Goal: Task Accomplishment & Management: Use online tool/utility

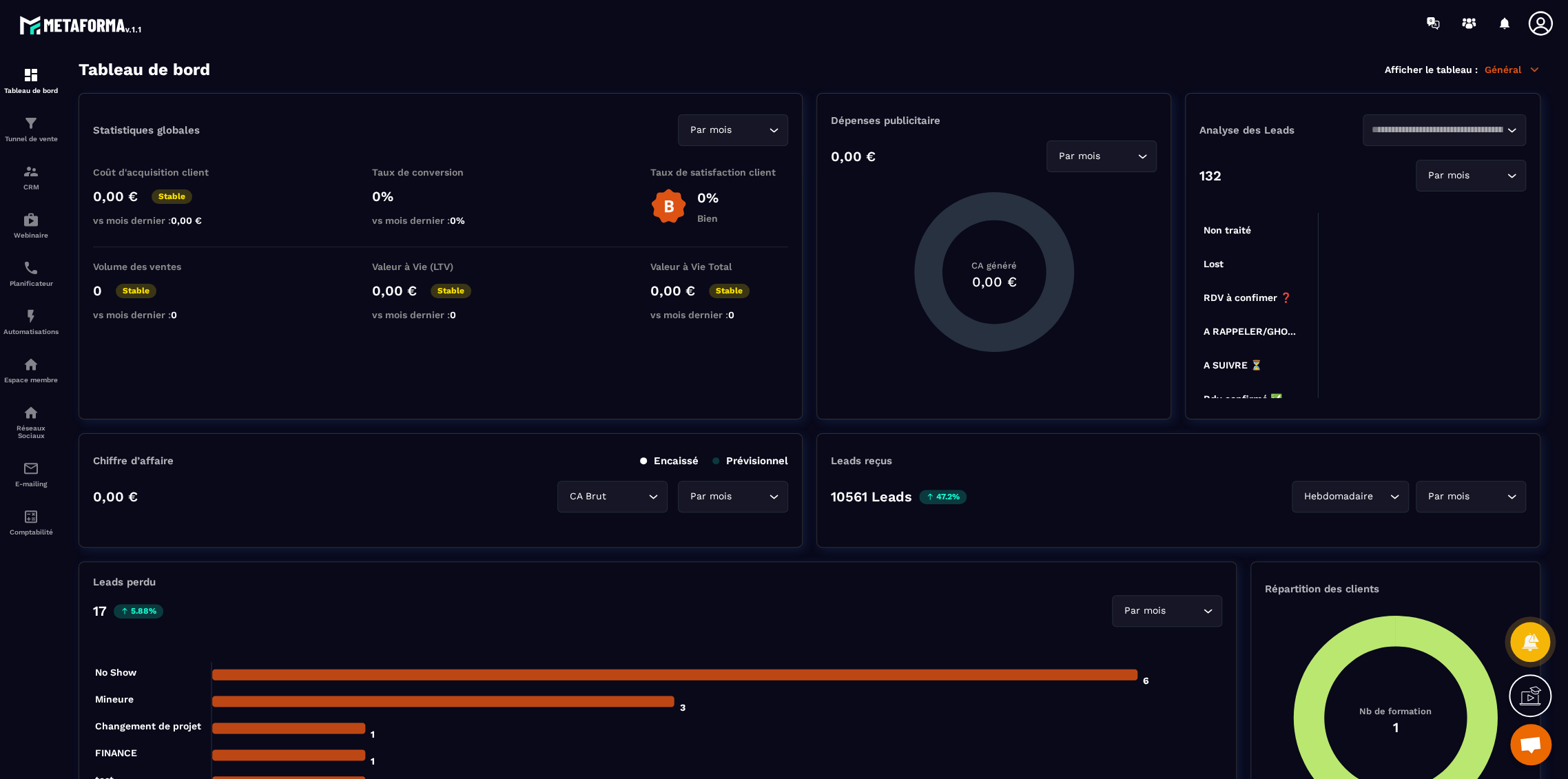
click at [1537, 25] on icon at bounding box center [1540, 23] width 28 height 28
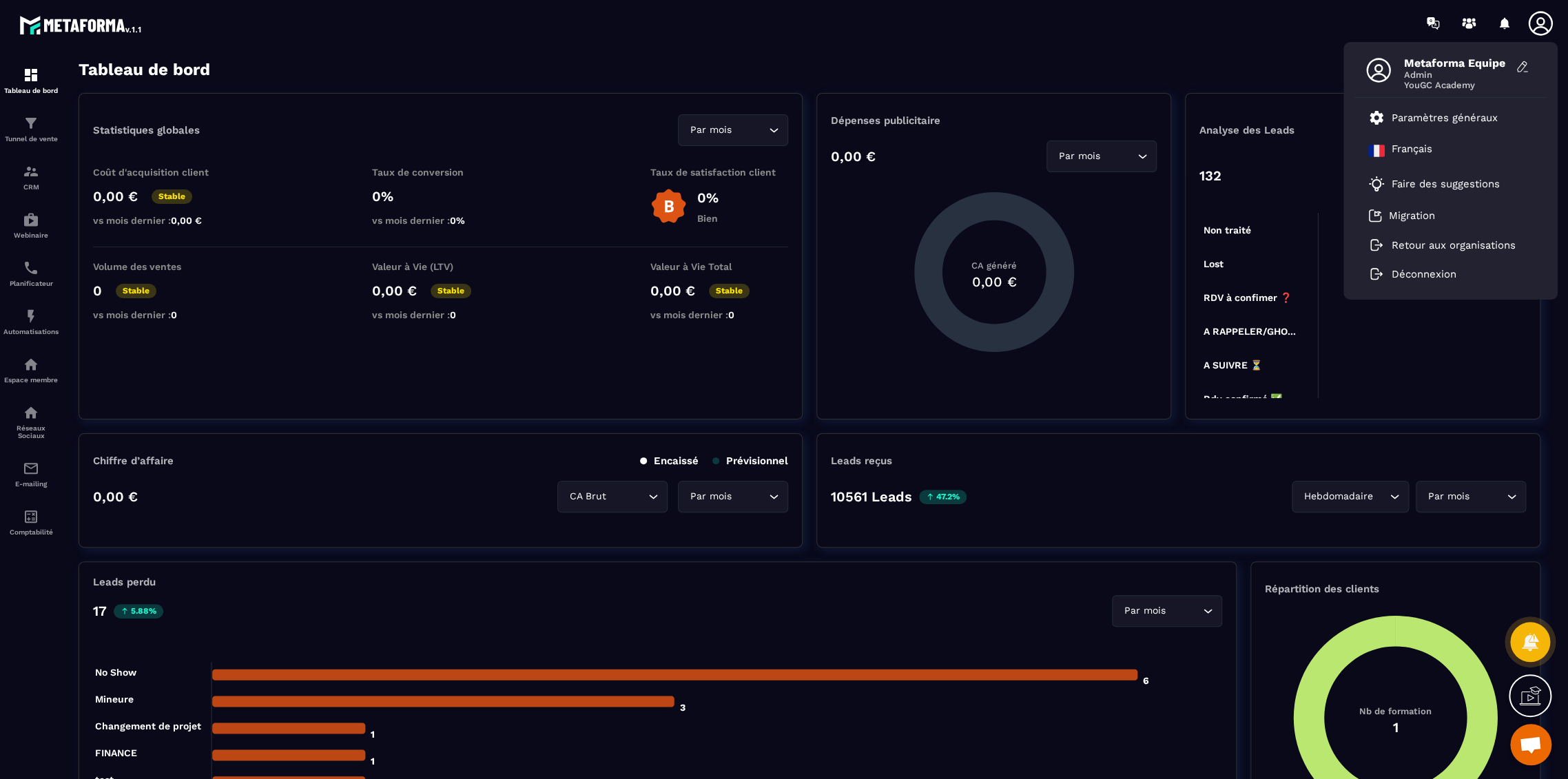
click at [1542, 24] on icon at bounding box center [1540, 23] width 24 height 24
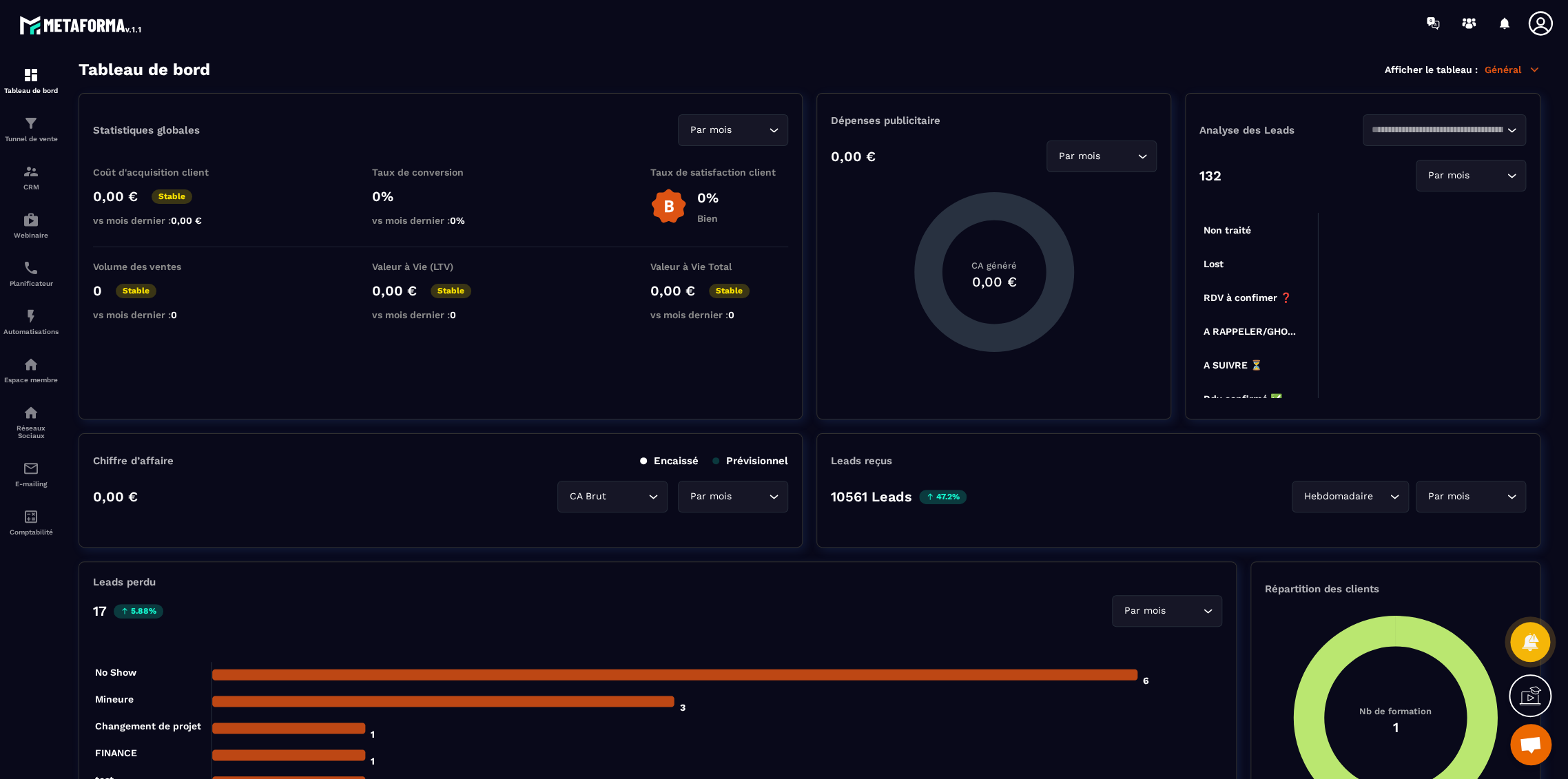
click at [1540, 29] on icon at bounding box center [1540, 23] width 28 height 28
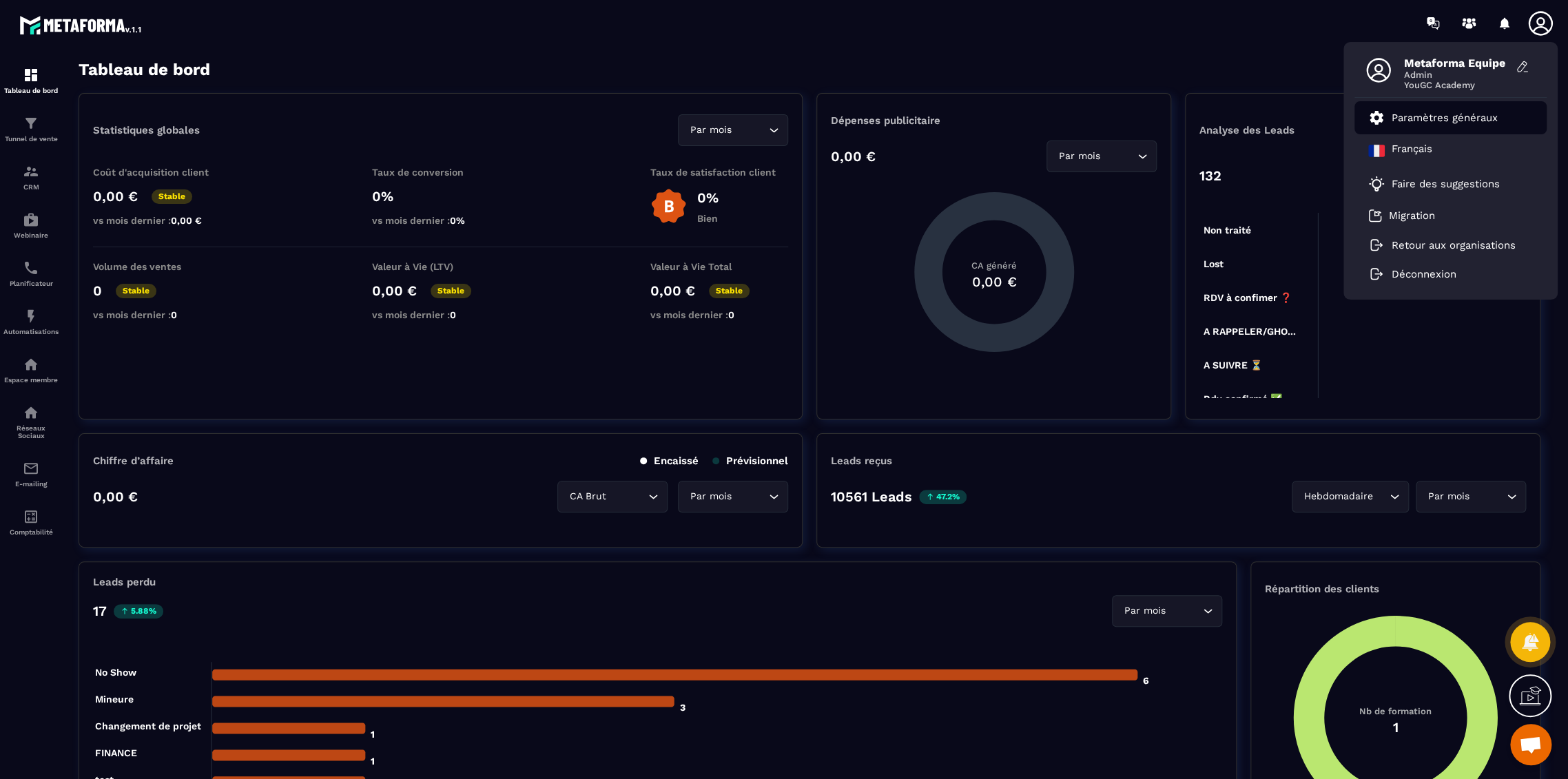
click at [1491, 114] on p "Paramètres généraux" at bounding box center [1444, 118] width 106 height 13
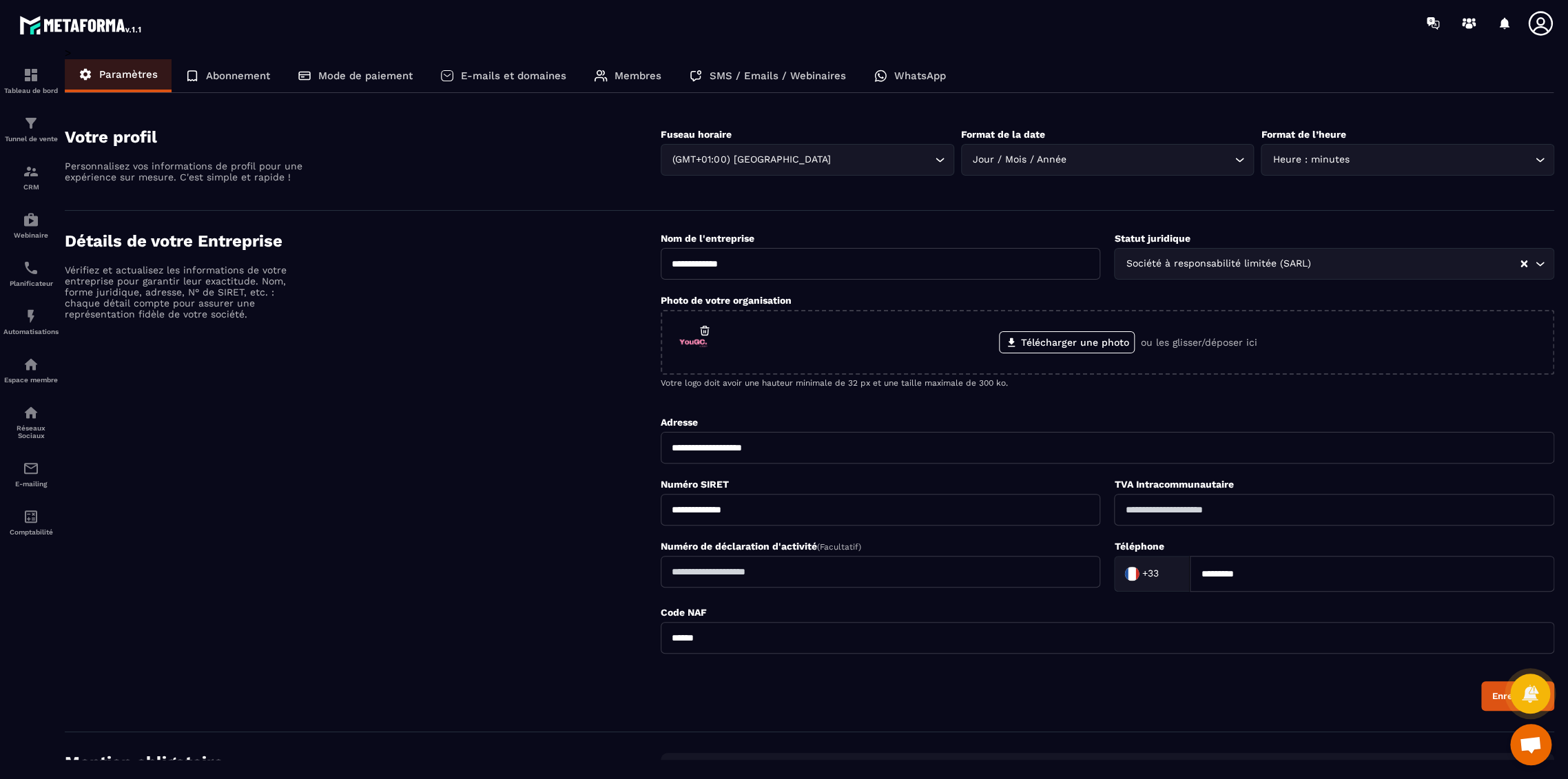
click at [617, 75] on p "Membres" at bounding box center [638, 76] width 47 height 13
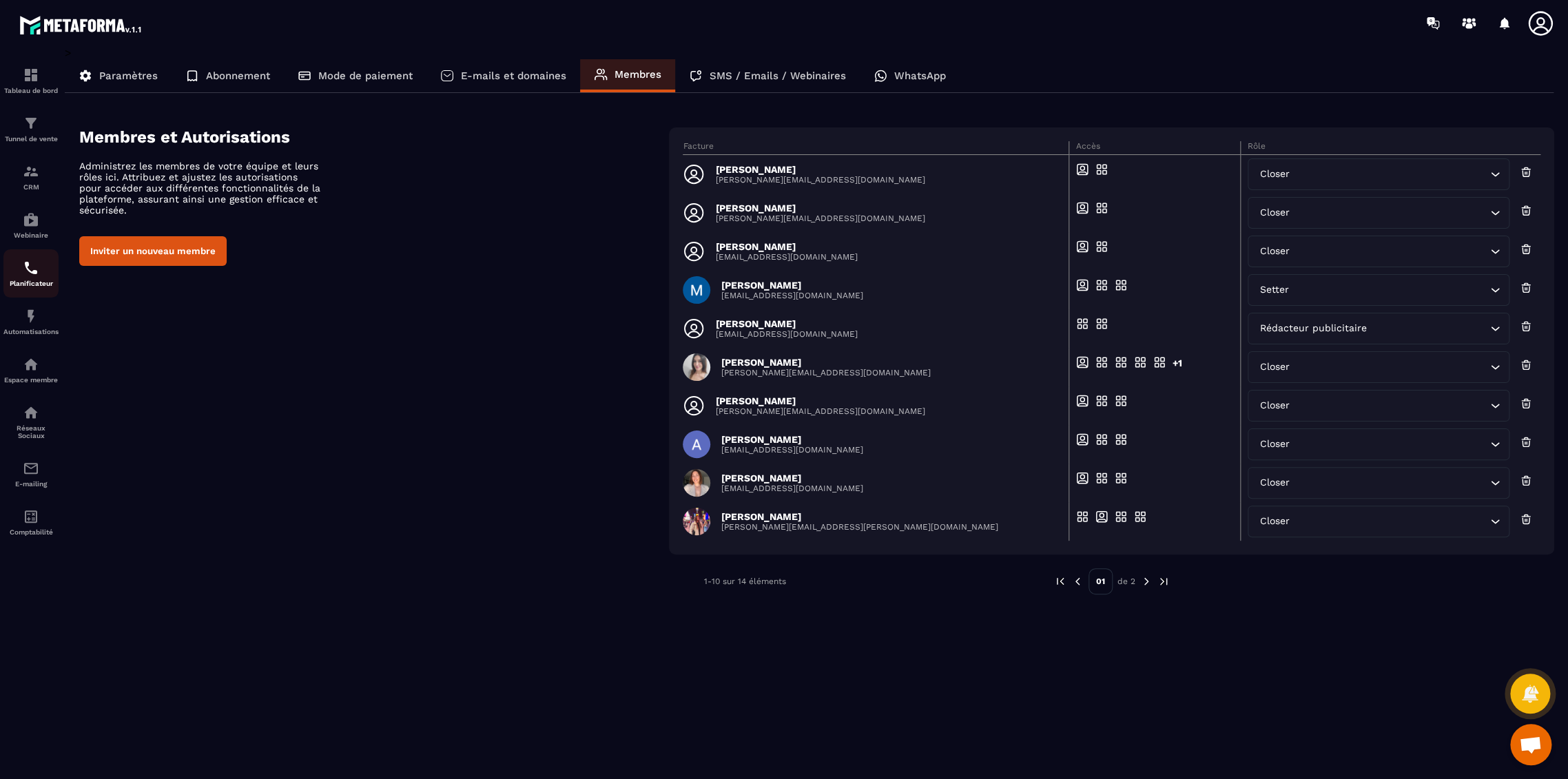
click at [33, 269] on img at bounding box center [31, 268] width 17 height 17
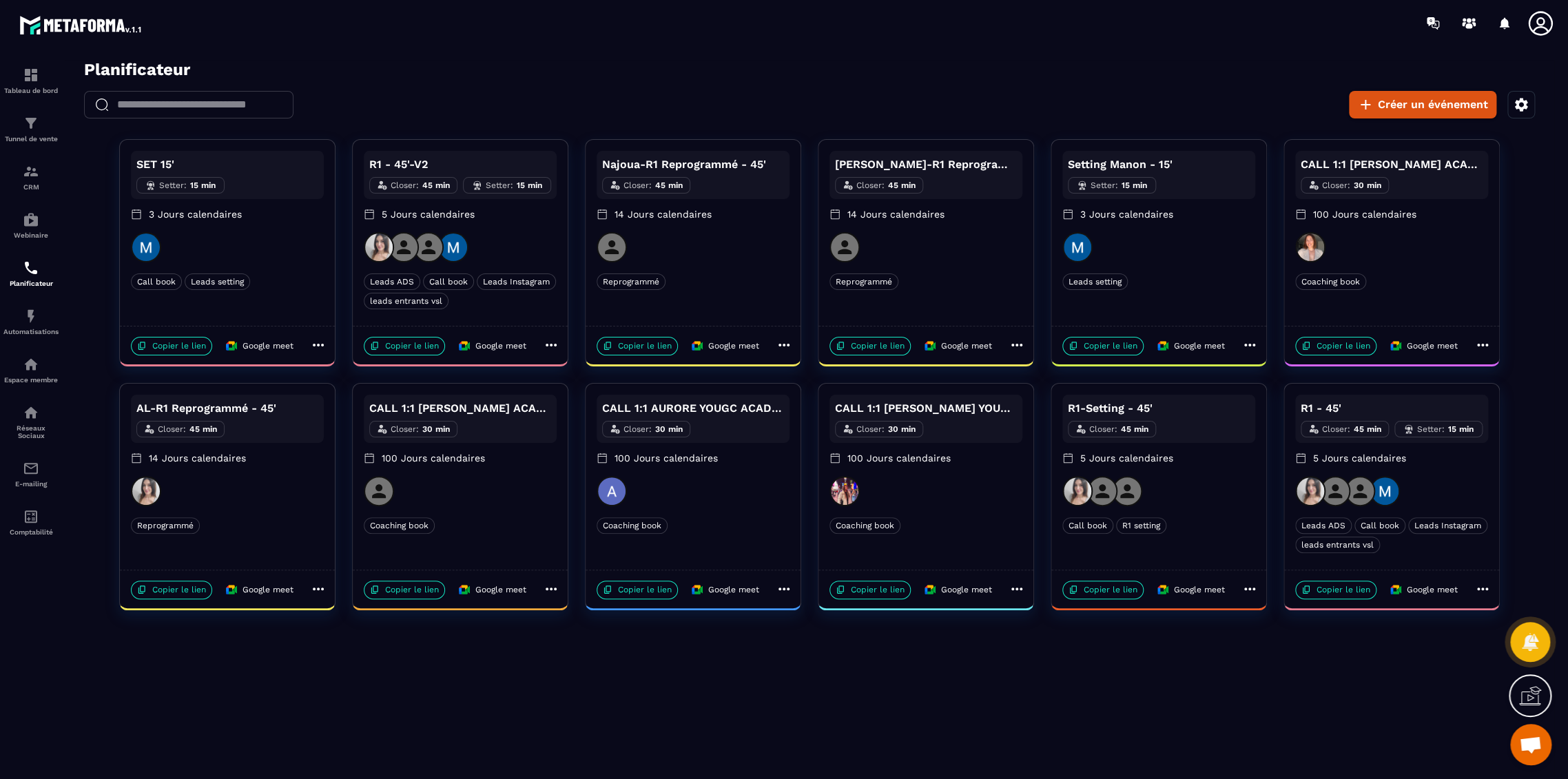
click at [543, 94] on div "​ ​ Créer un événement" at bounding box center [809, 105] width 1490 height 28
click at [274, 251] on div at bounding box center [227, 247] width 193 height 31
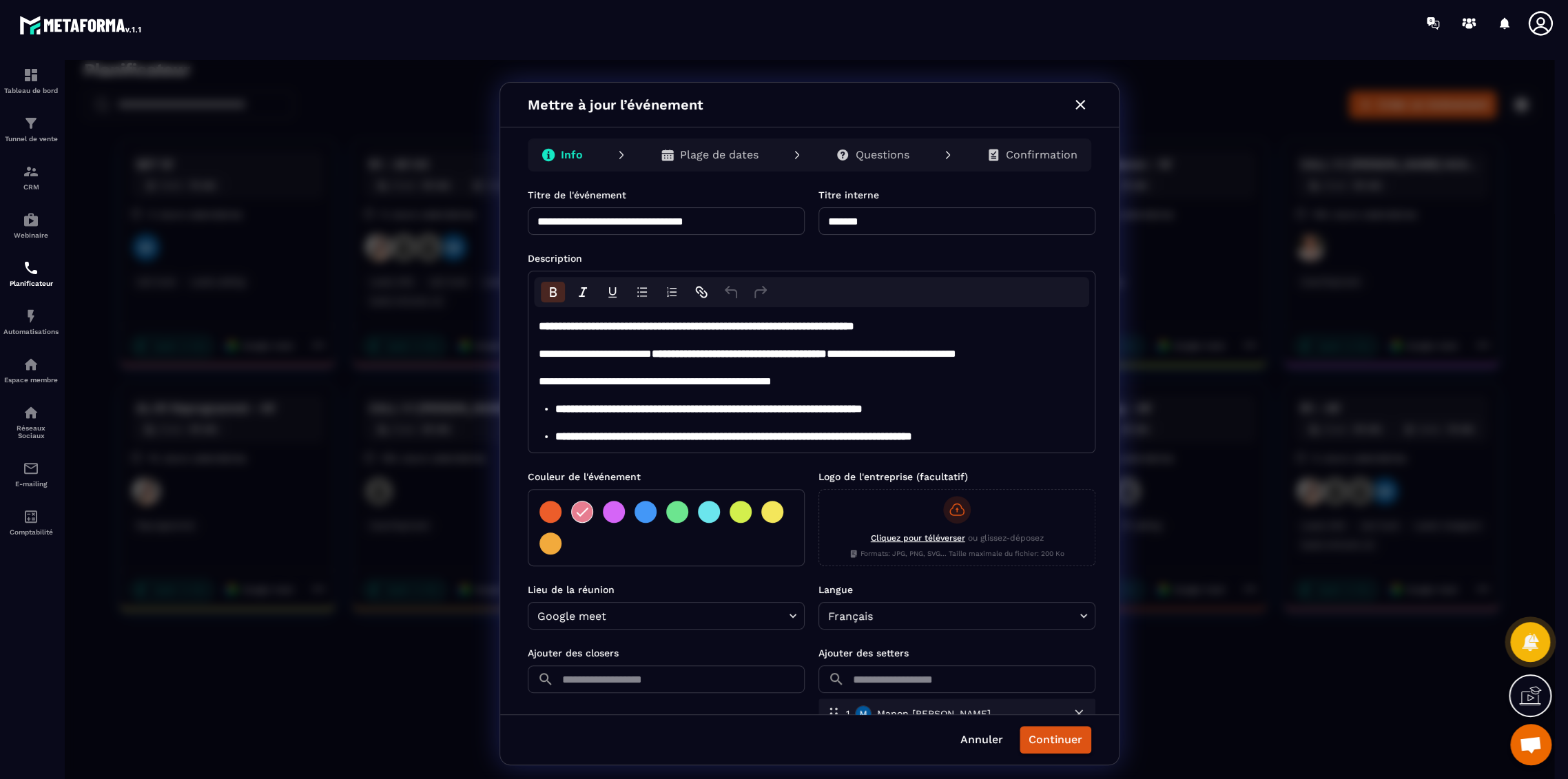
click at [722, 156] on p "Plage de dates" at bounding box center [719, 155] width 79 height 14
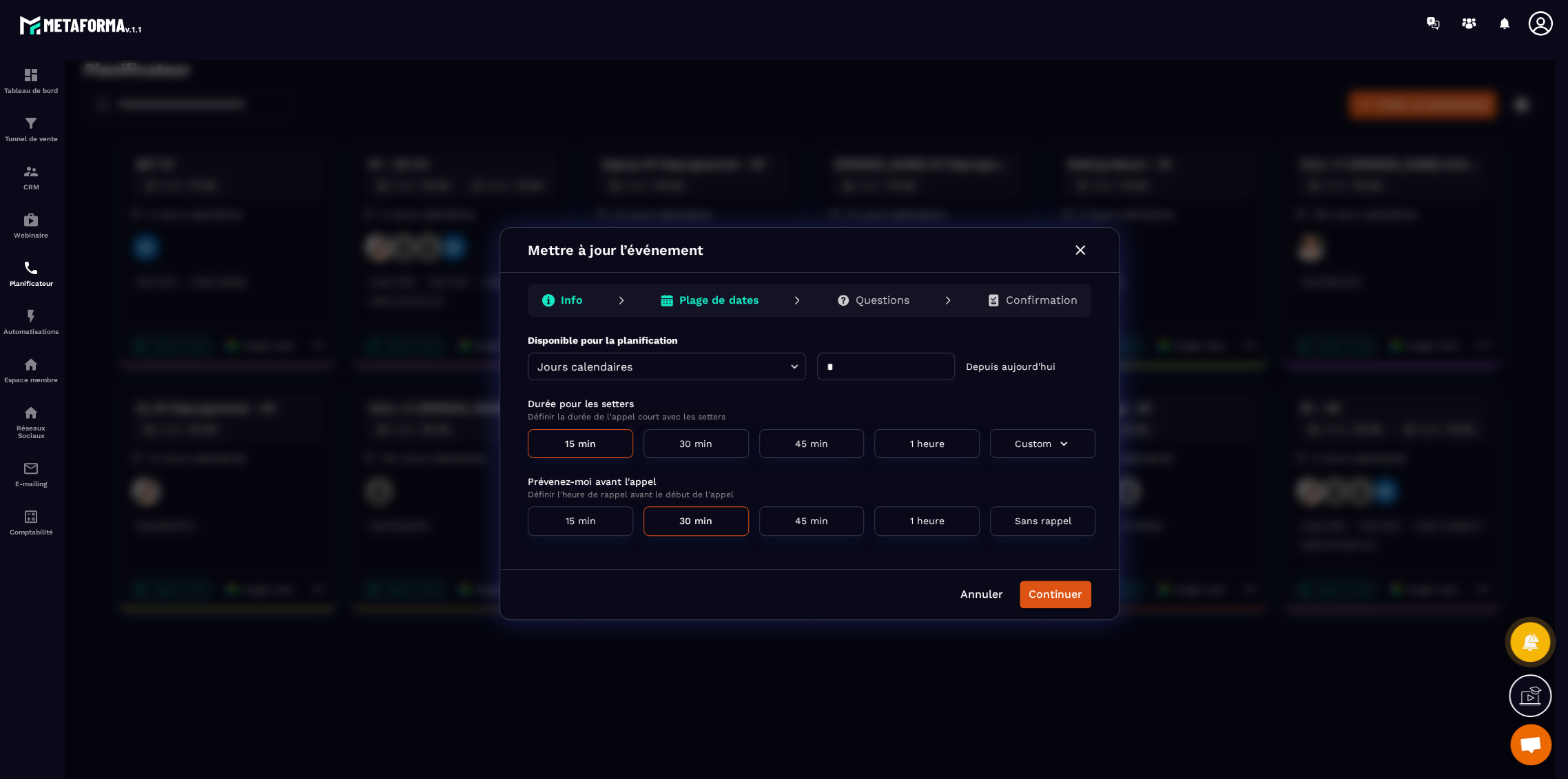
click at [862, 305] on p "Questions" at bounding box center [882, 301] width 54 height 14
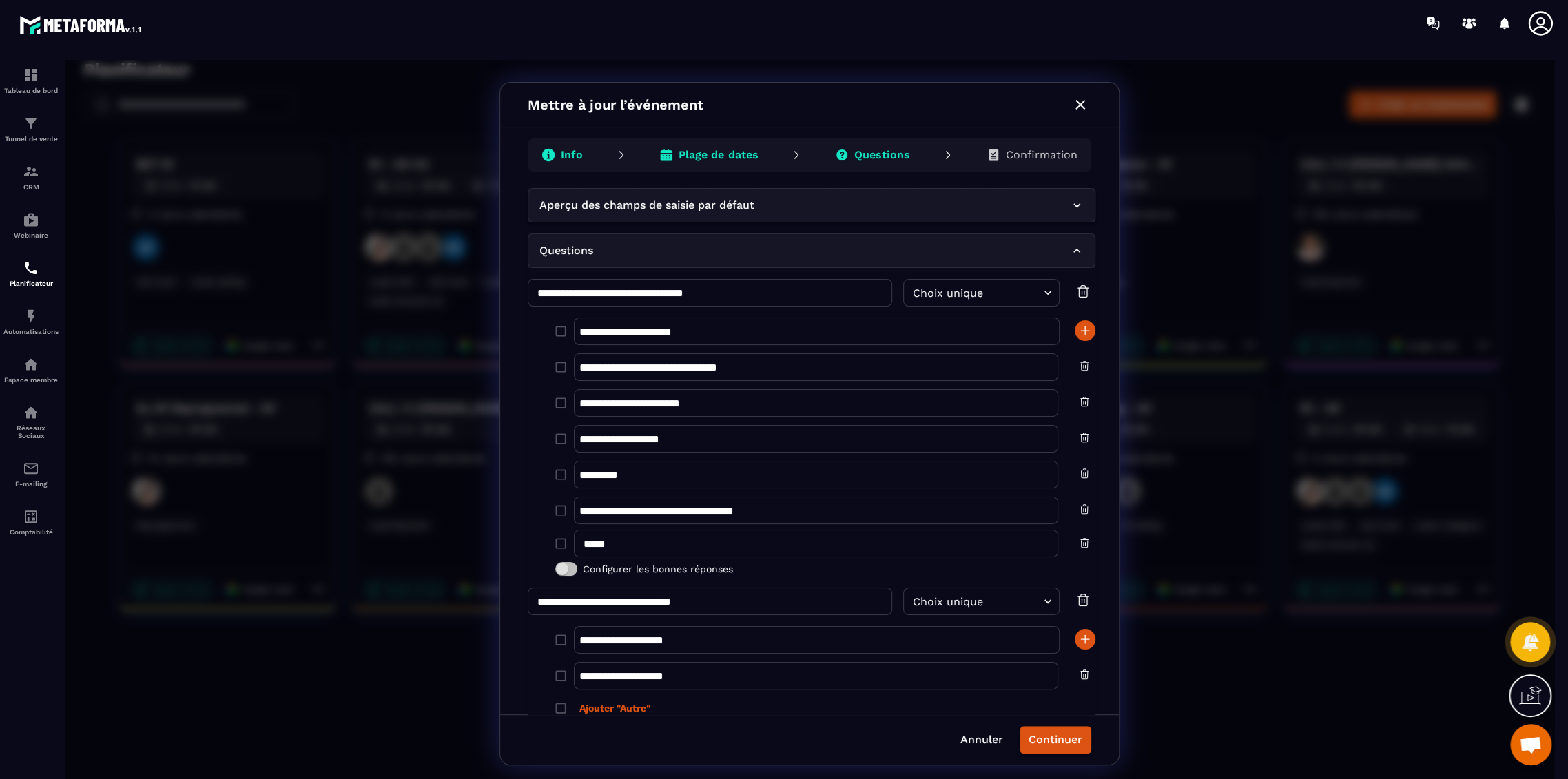
click at [1075, 106] on icon "button" at bounding box center [1080, 105] width 17 height 17
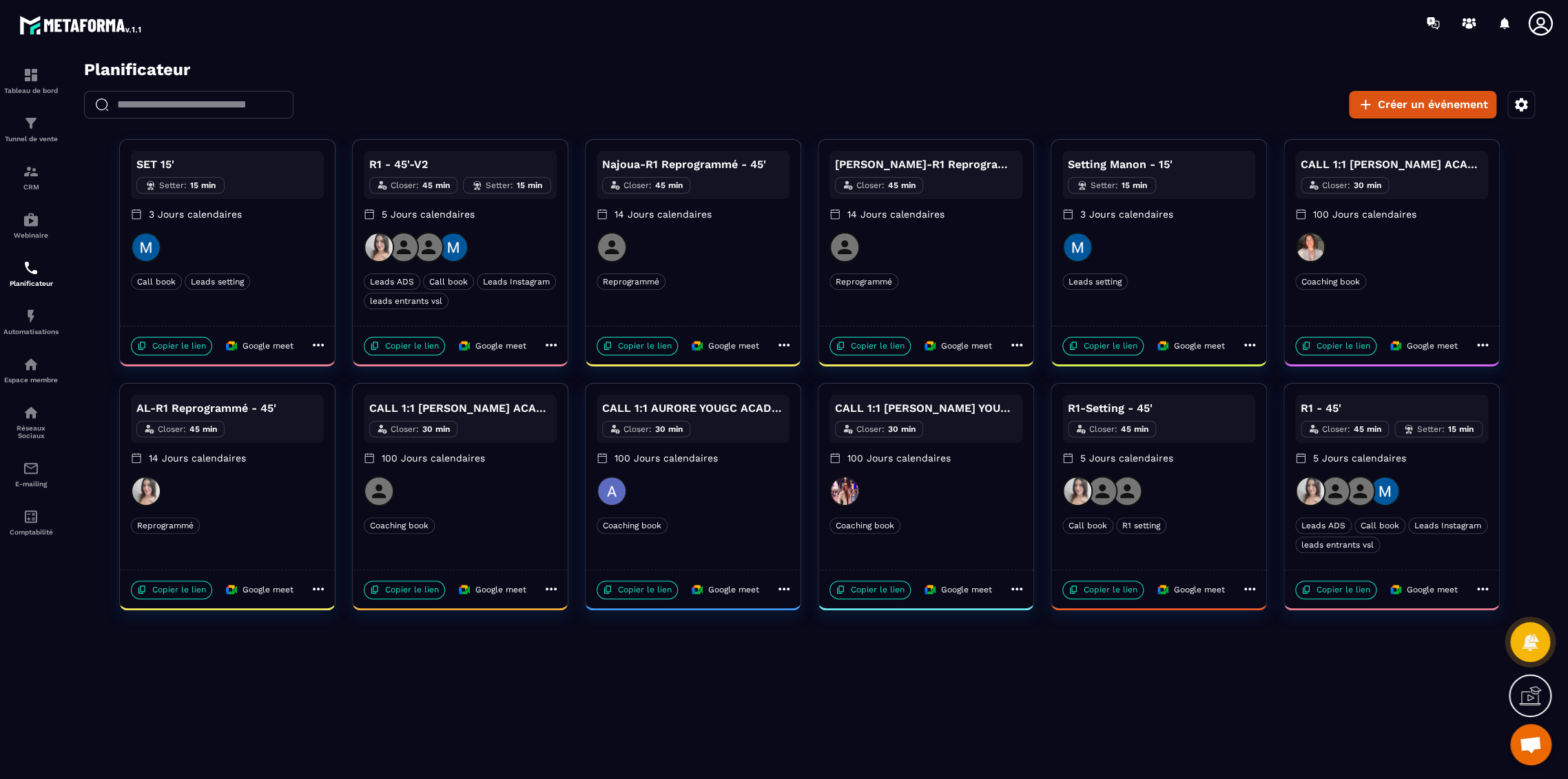
click at [538, 236] on div at bounding box center [460, 247] width 193 height 31
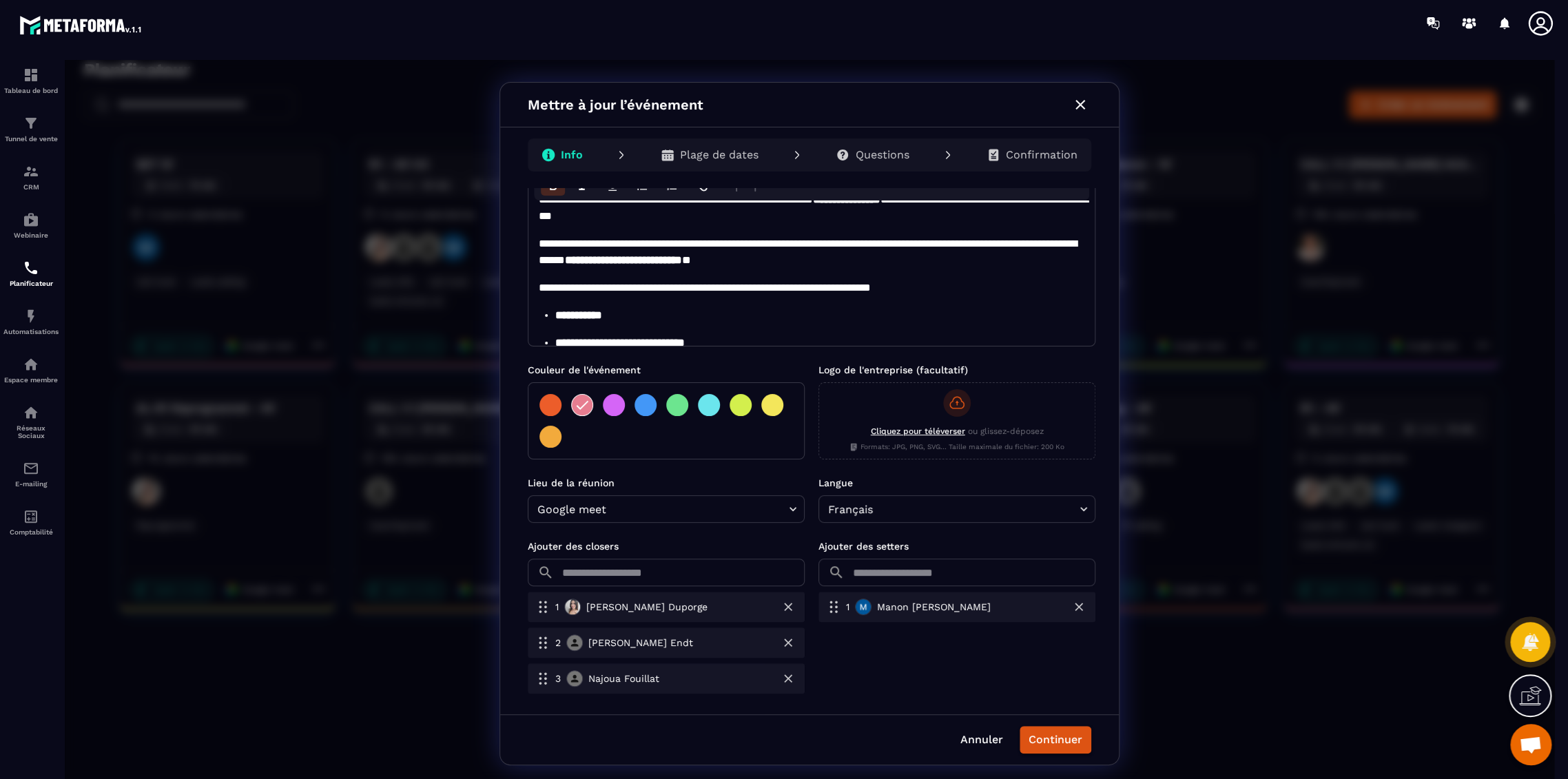
scroll to position [205, 0]
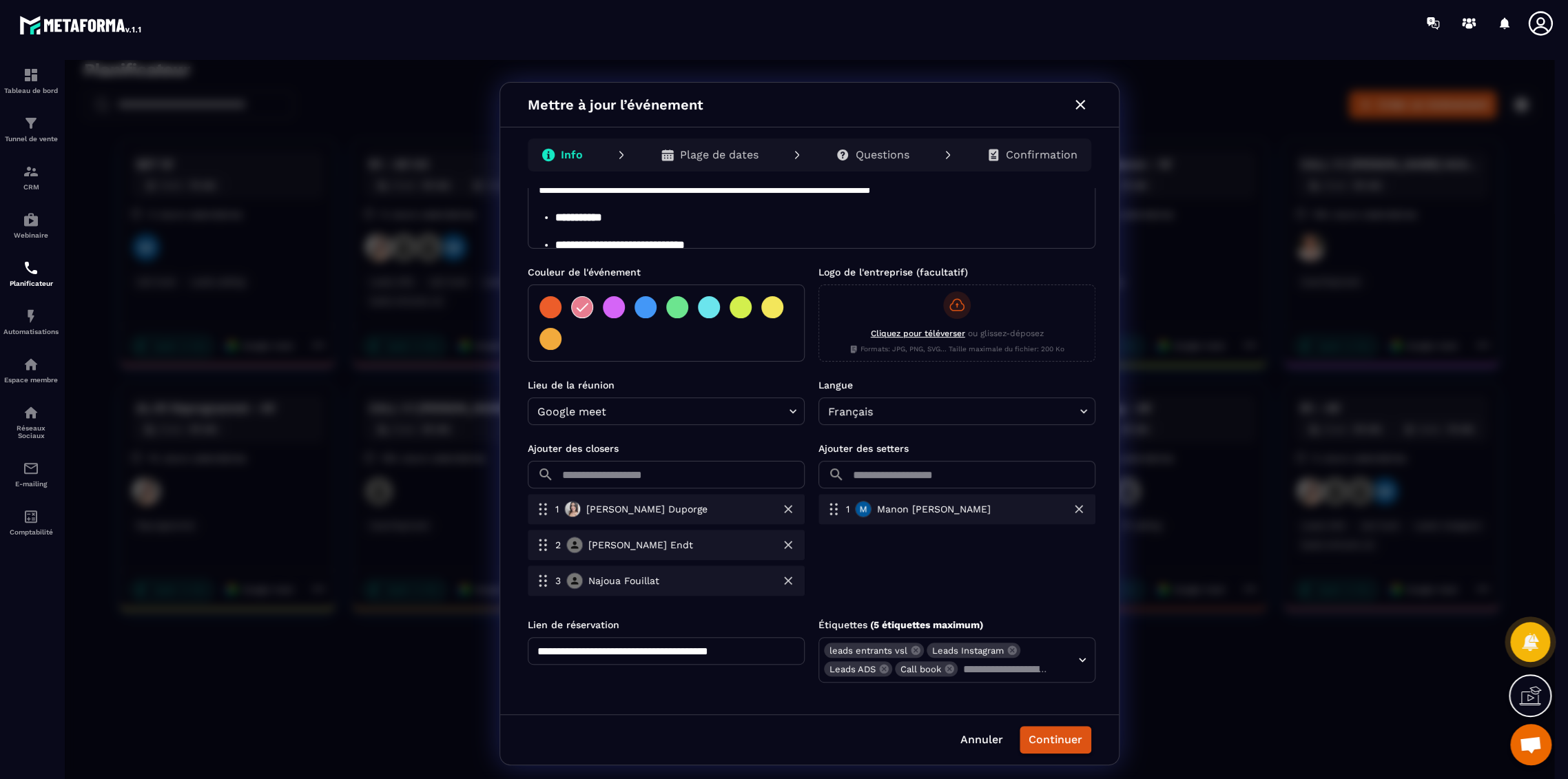
click at [1082, 108] on icon "button" at bounding box center [1080, 105] width 17 height 17
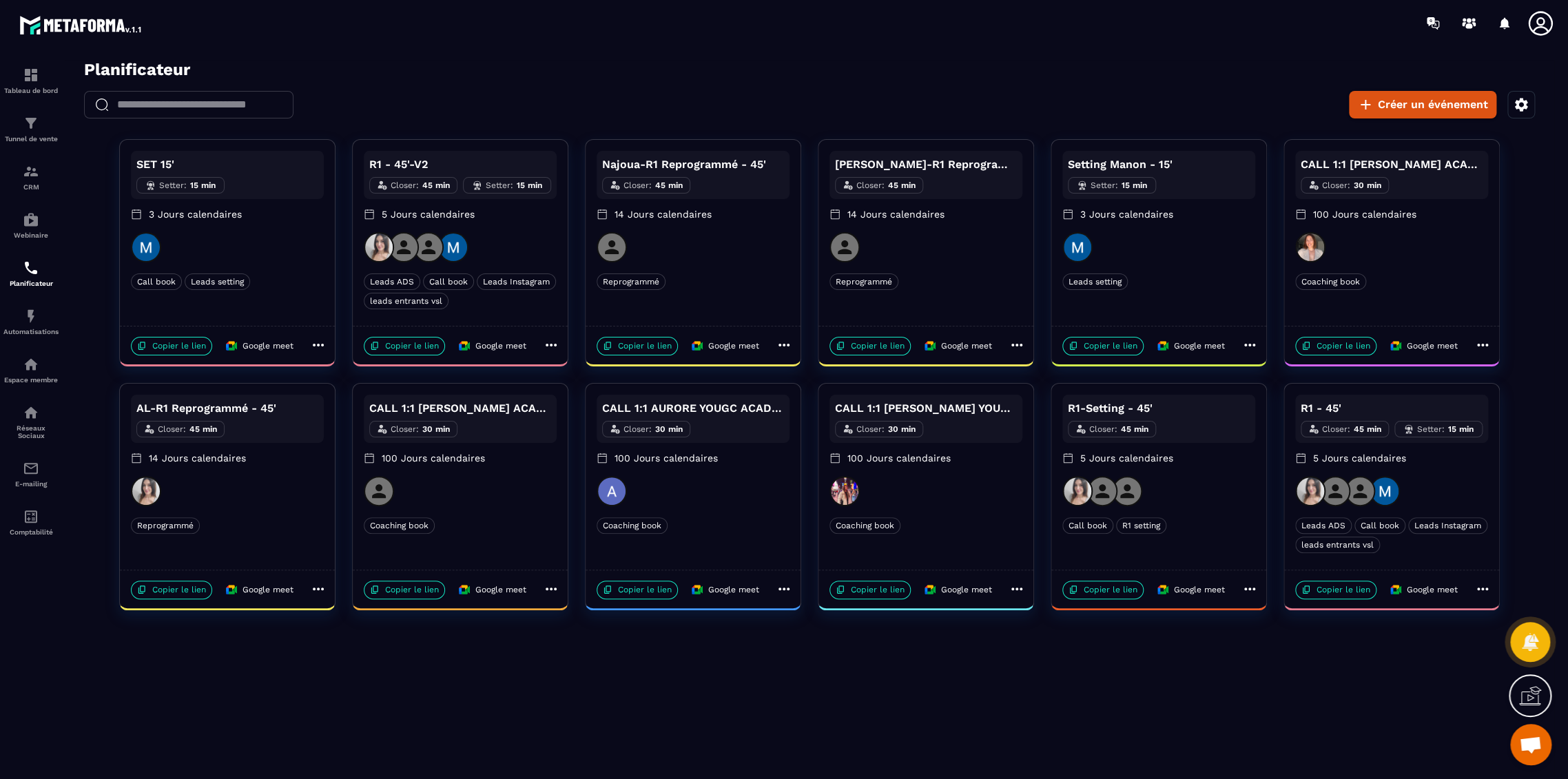
click at [391, 714] on div "Planificateur ​ ​ Créer un événement SET 15' Setter : 15 min 3 Jours calendaire…" at bounding box center [809, 423] width 1490 height 727
click at [154, 345] on p "Copier le lien" at bounding box center [171, 346] width 81 height 19
click at [28, 172] on img at bounding box center [31, 171] width 17 height 17
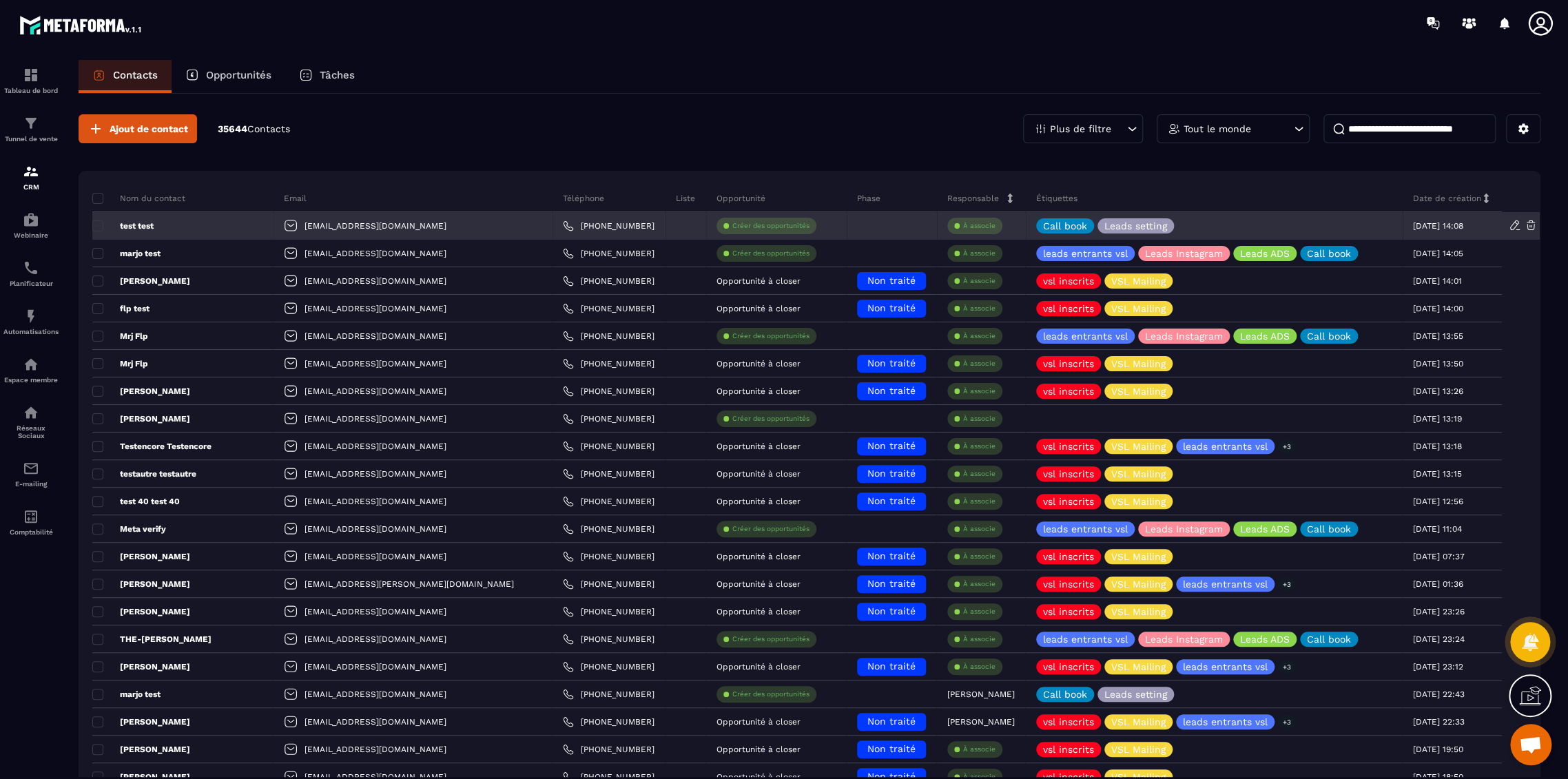
click at [1528, 223] on icon at bounding box center [1531, 225] width 13 height 13
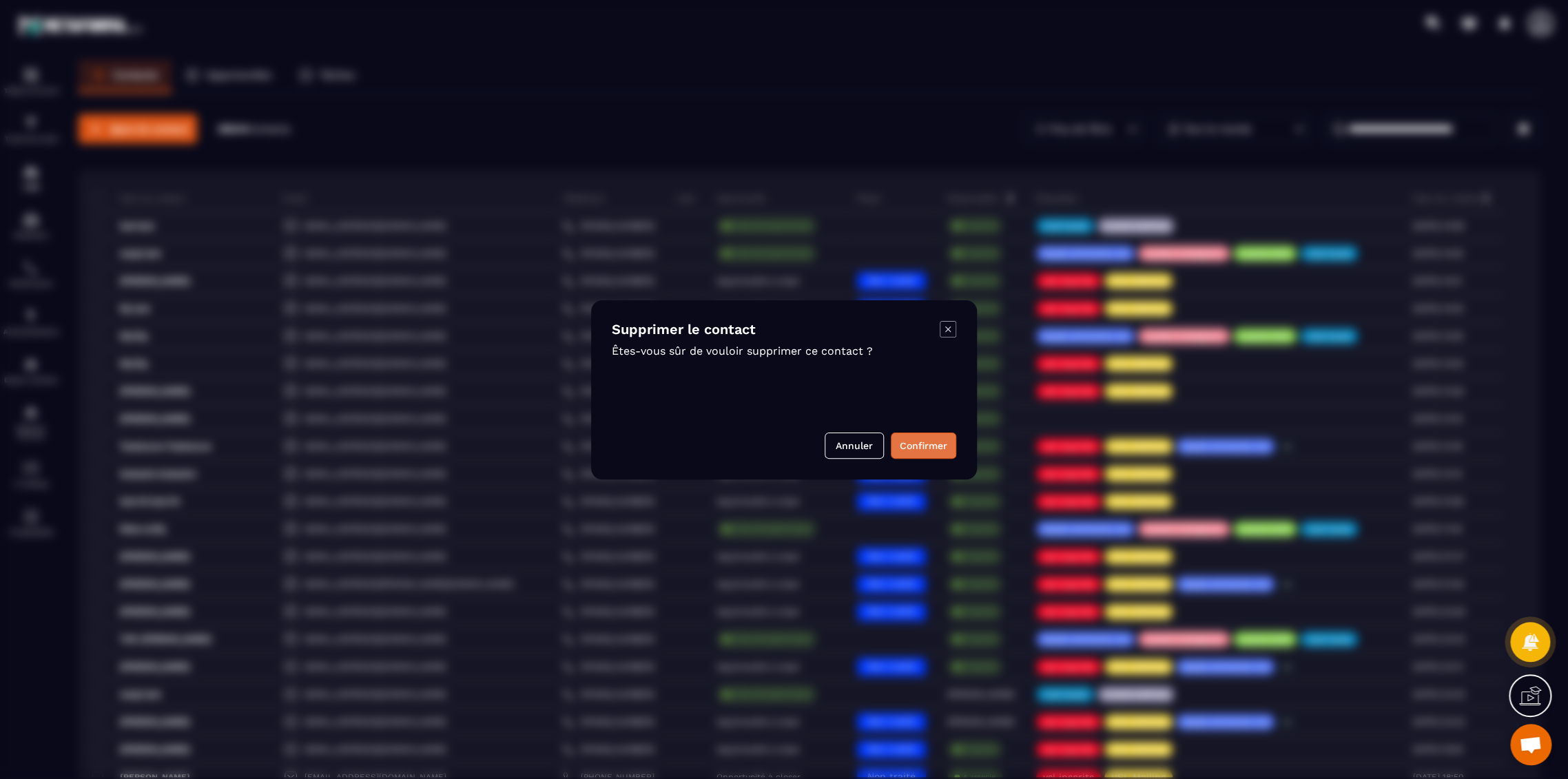
click at [922, 445] on button "Confirmer" at bounding box center [923, 445] width 65 height 26
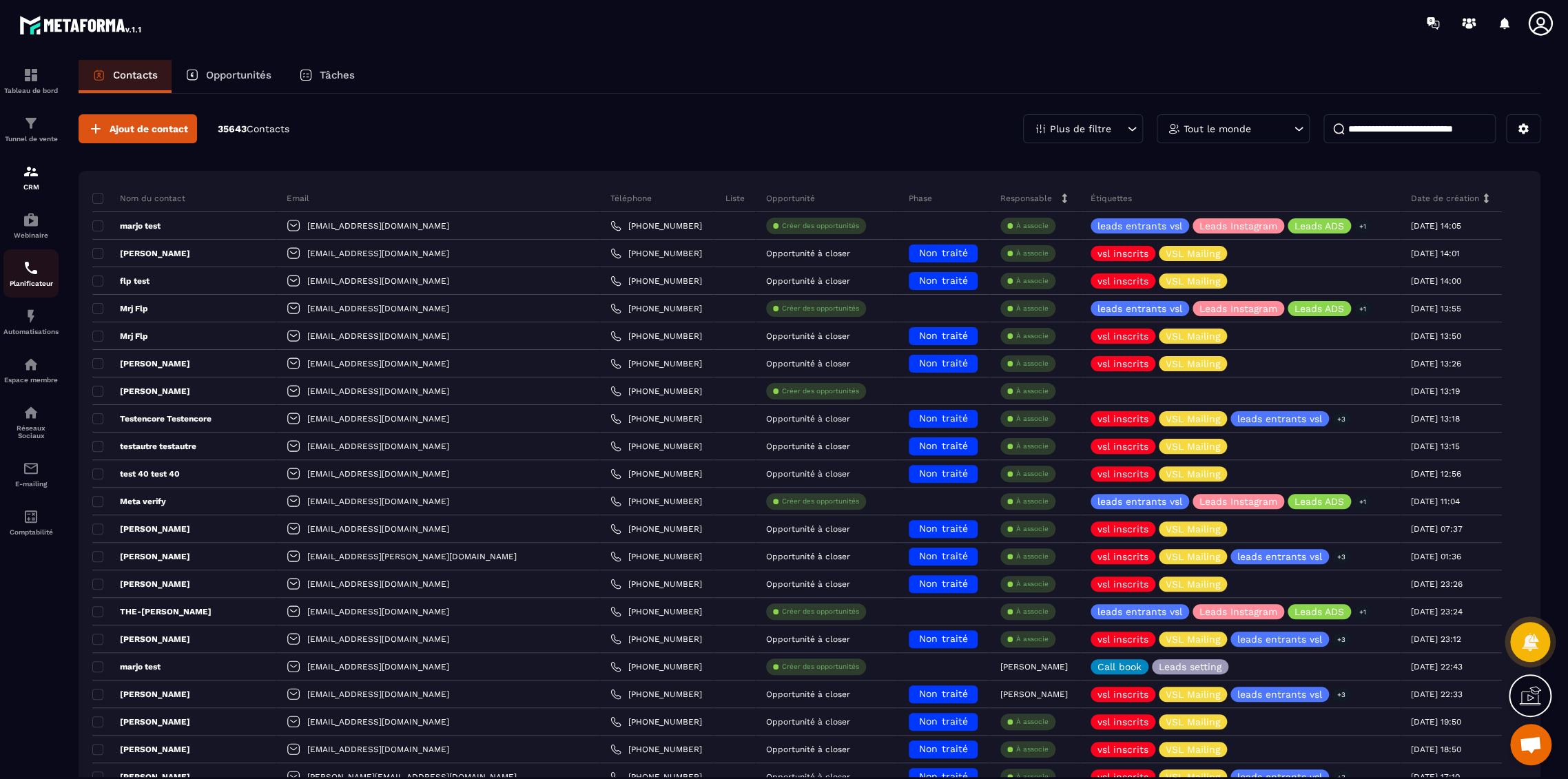
click at [35, 273] on img at bounding box center [31, 268] width 17 height 17
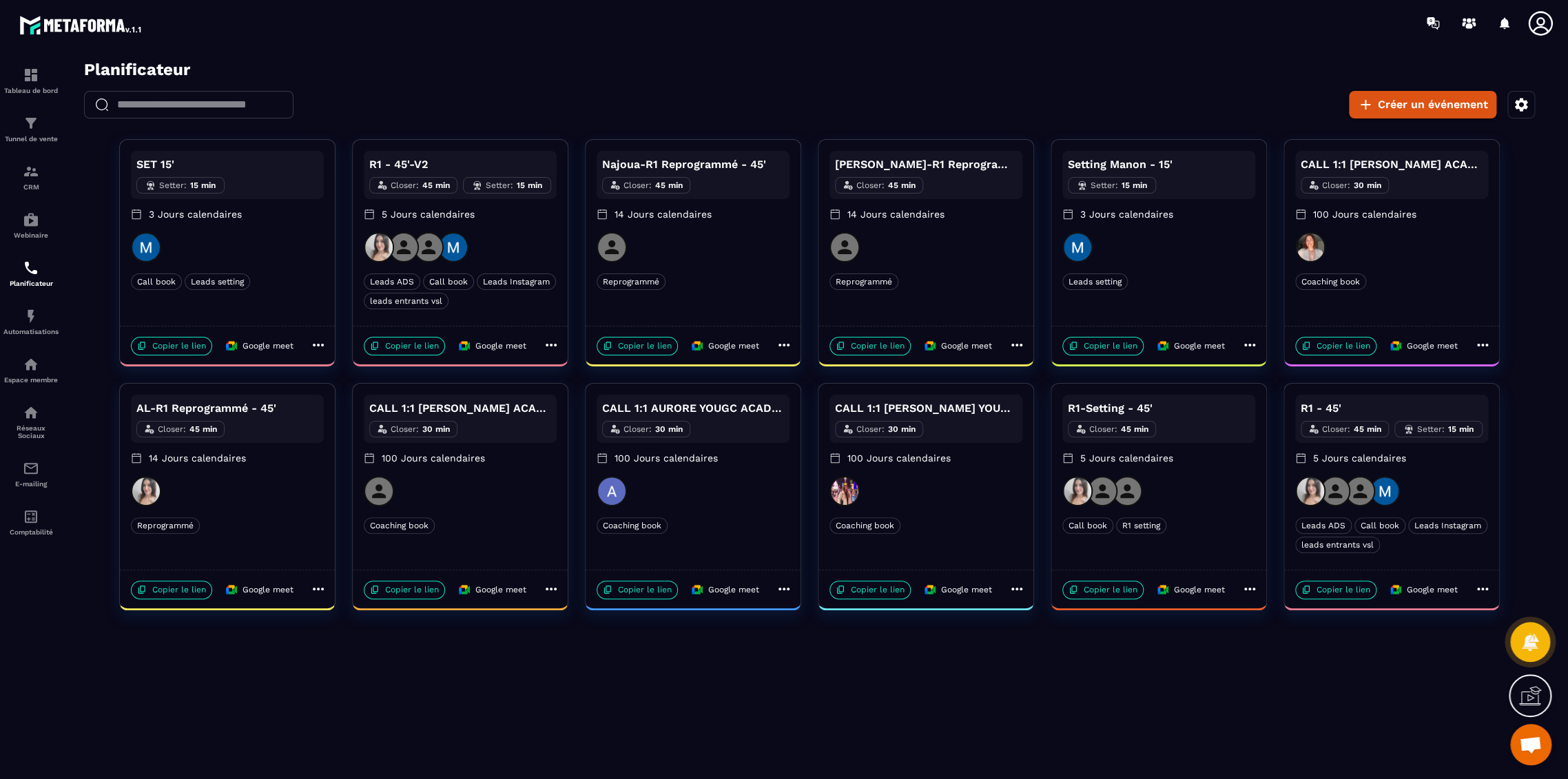
click at [294, 257] on div at bounding box center [227, 247] width 193 height 31
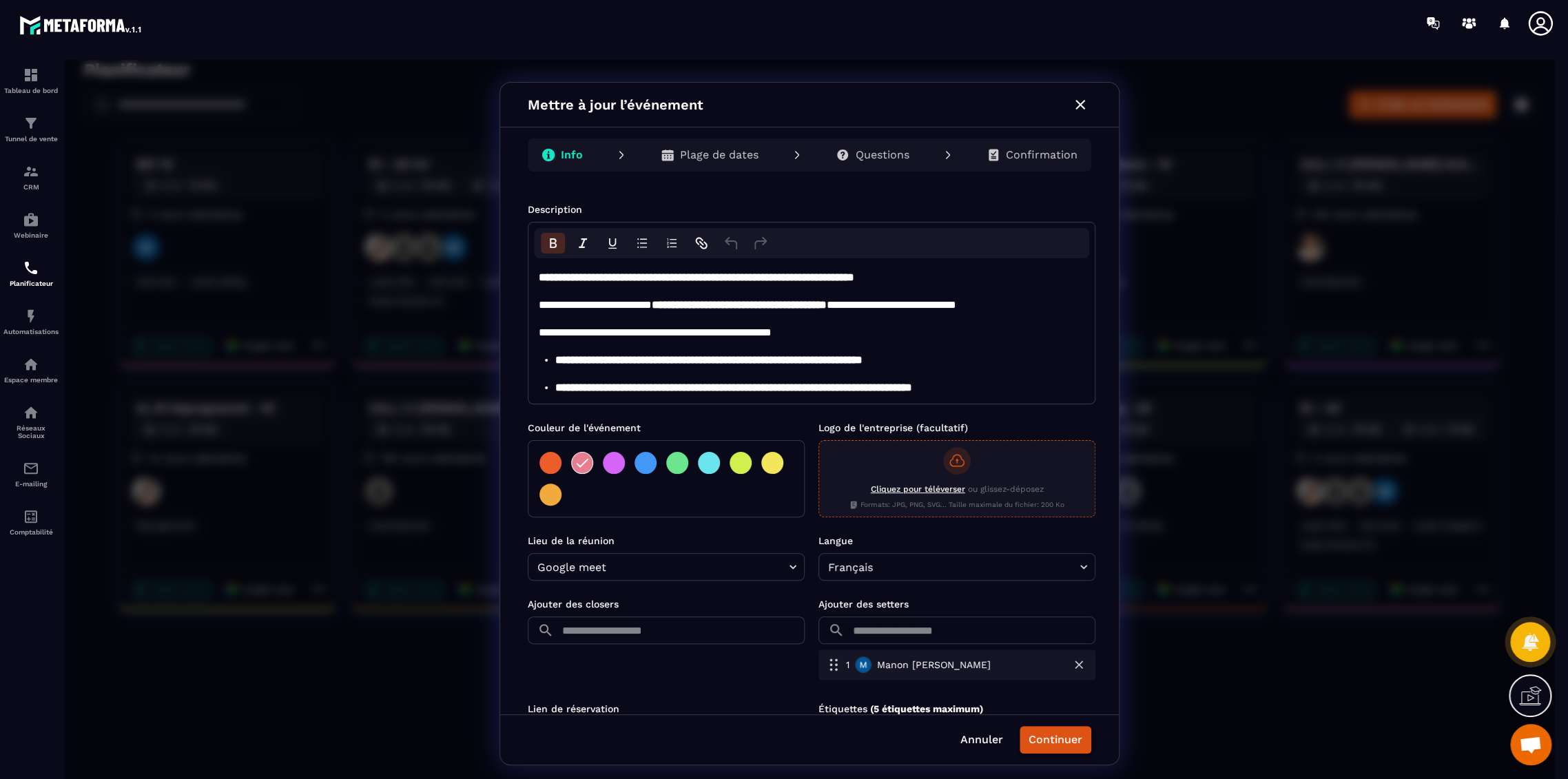
scroll to position [116, 0]
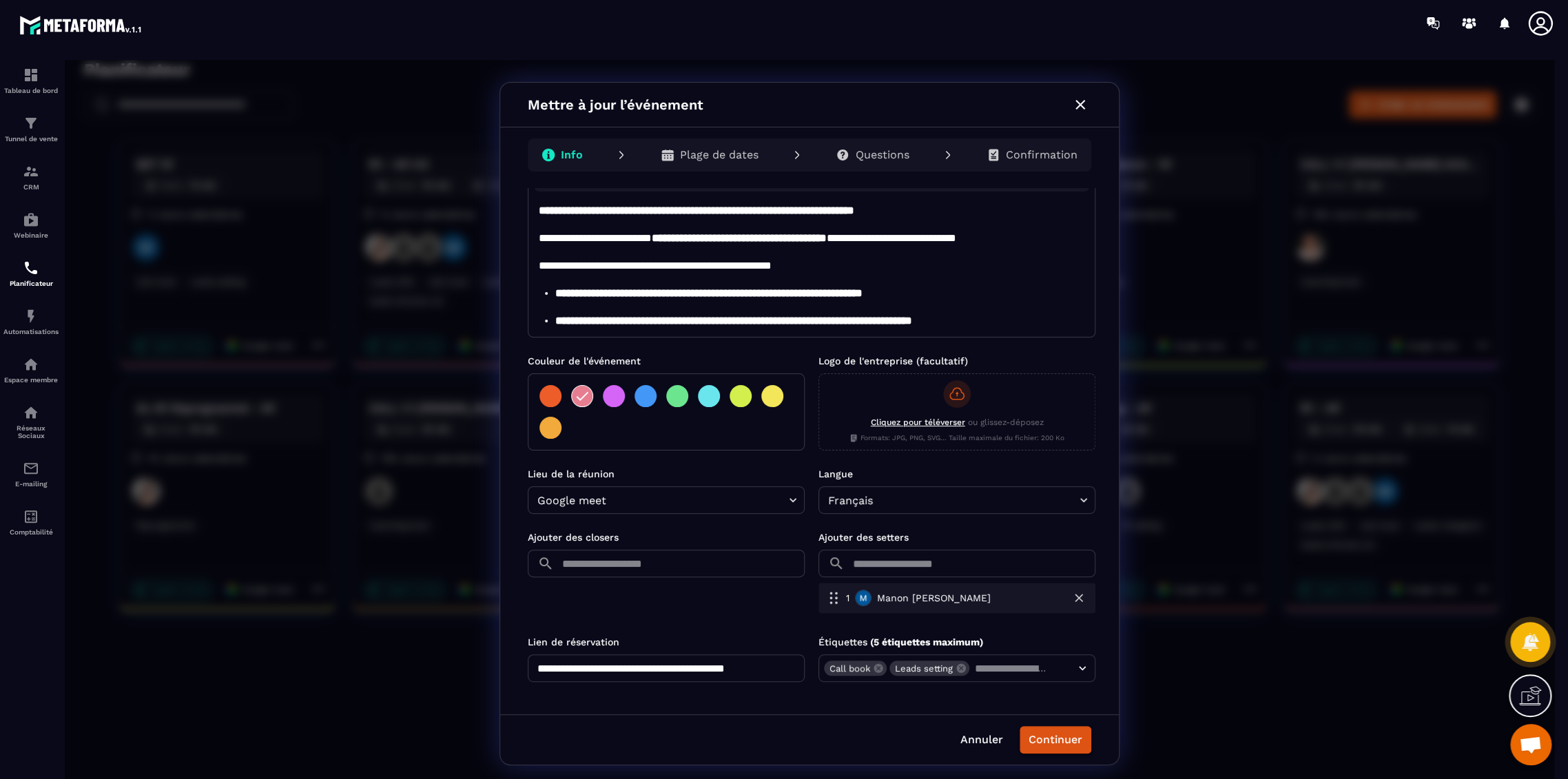
click at [762, 666] on input "**********" at bounding box center [667, 668] width 277 height 28
click at [1081, 103] on icon "button" at bounding box center [1080, 105] width 17 height 17
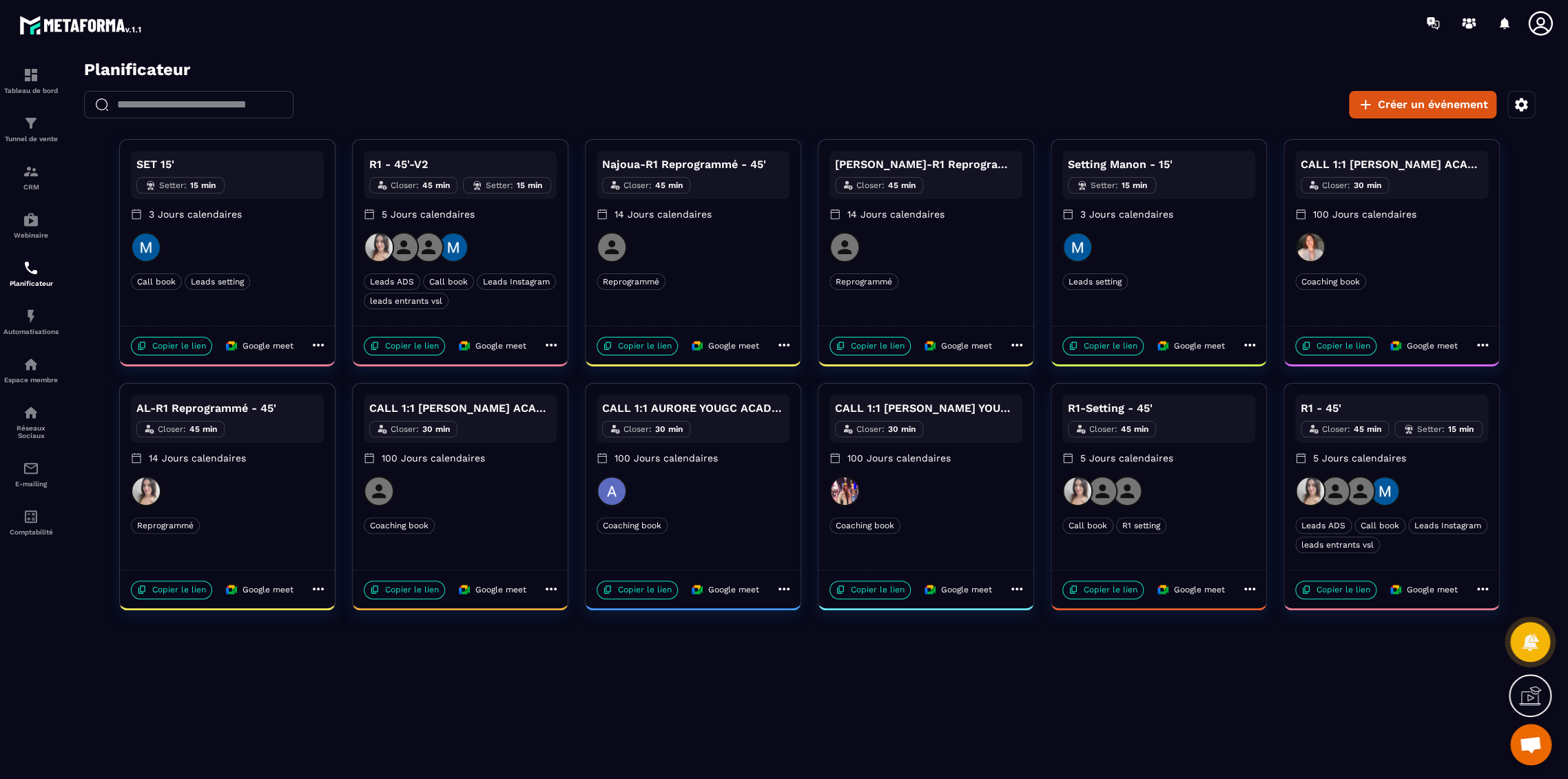
click at [528, 244] on div at bounding box center [460, 247] width 193 height 31
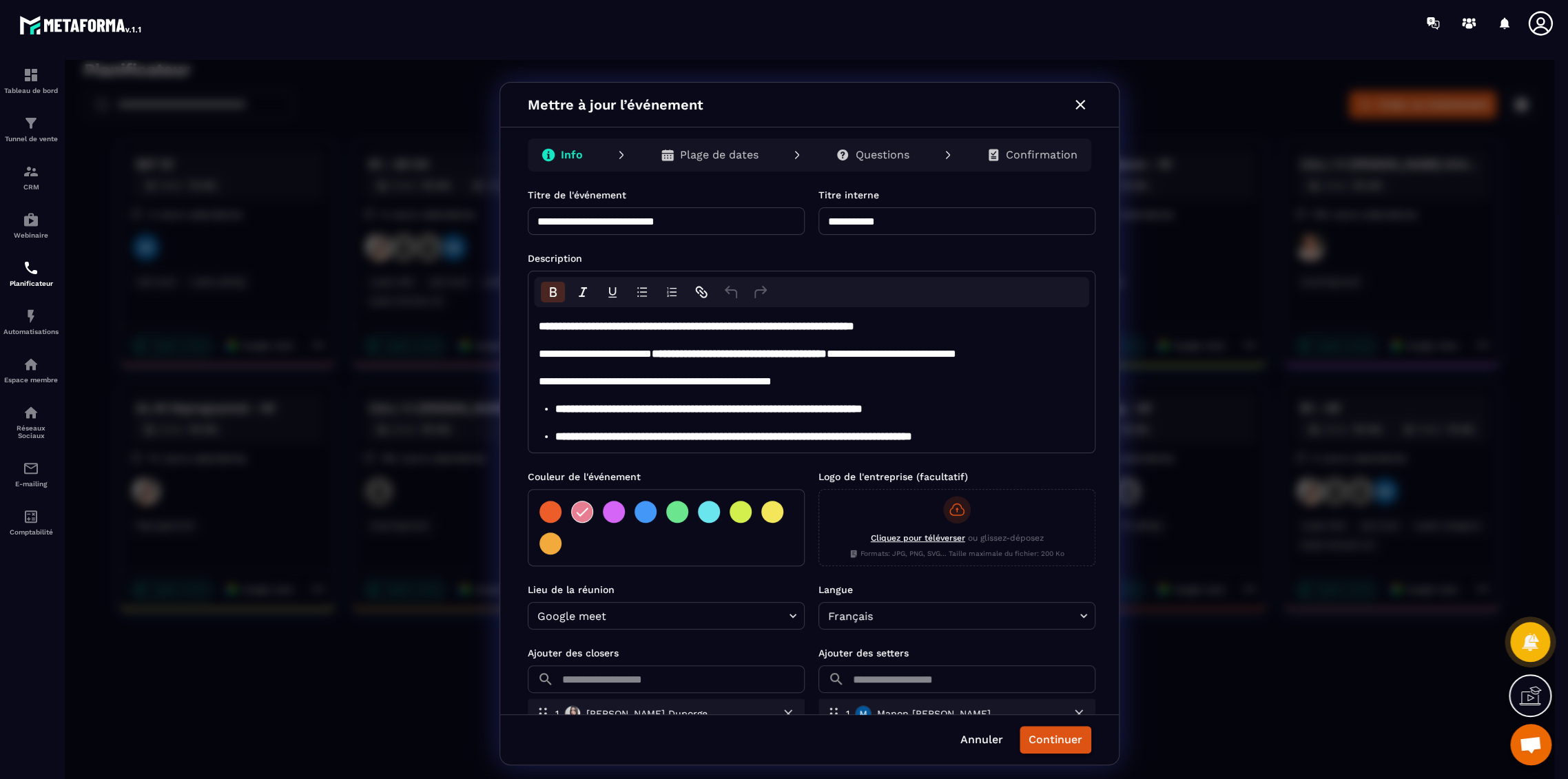
scroll to position [205, 0]
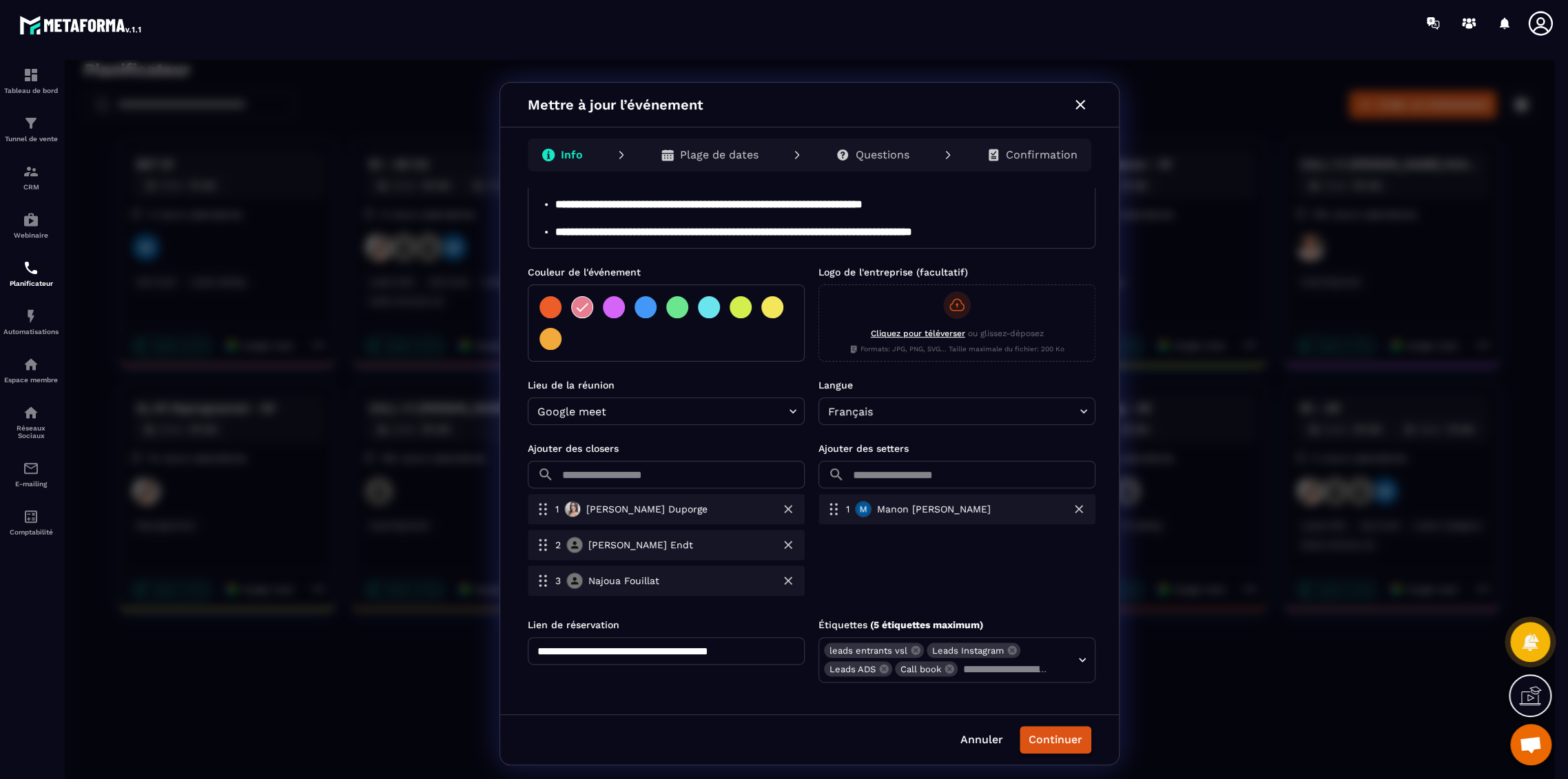
click at [1087, 107] on icon "button" at bounding box center [1080, 105] width 17 height 17
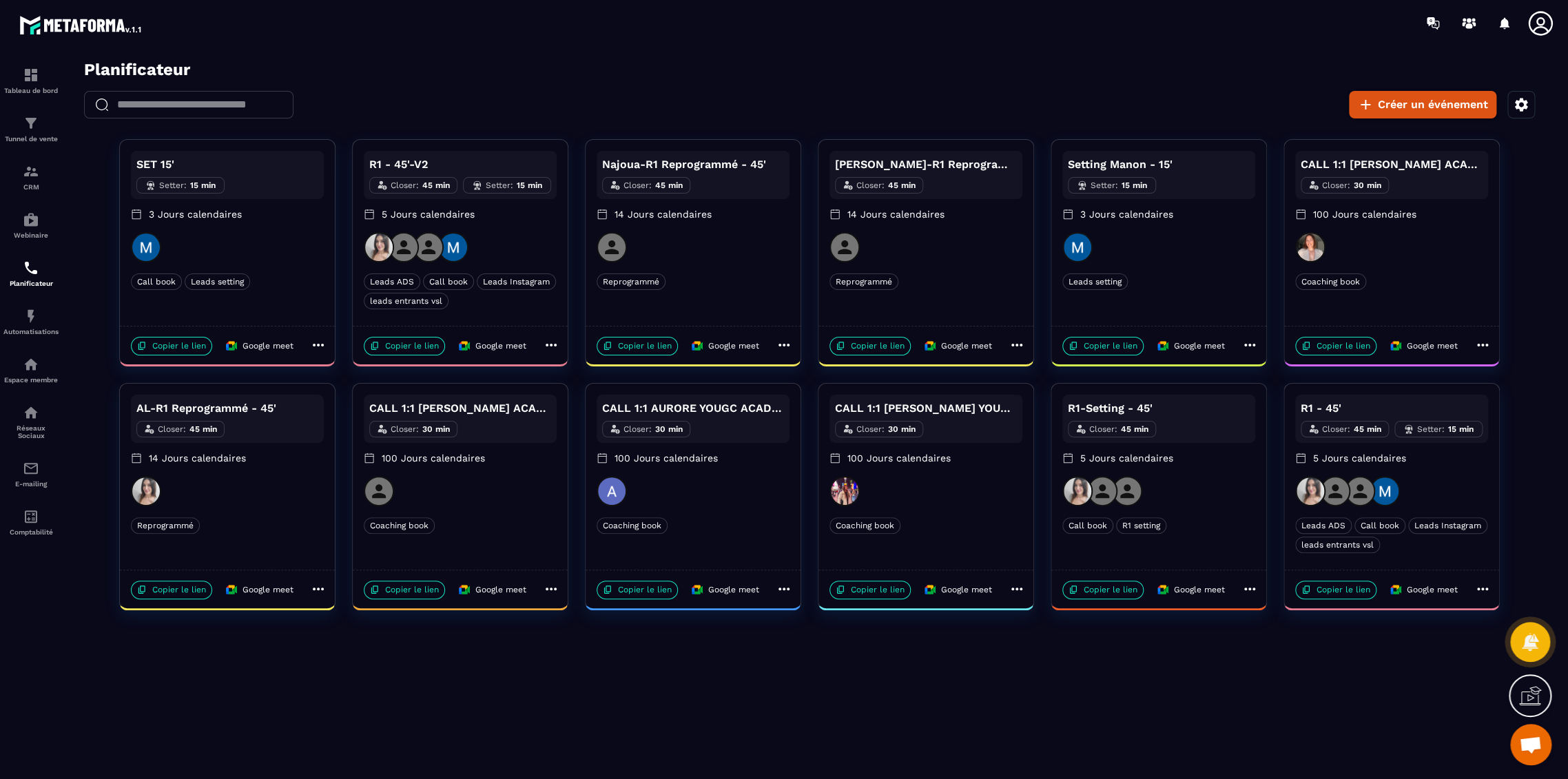
click at [1408, 547] on div "Leads ADS Call book Leads Instagram leads entrants vsl" at bounding box center [1392, 535] width 193 height 36
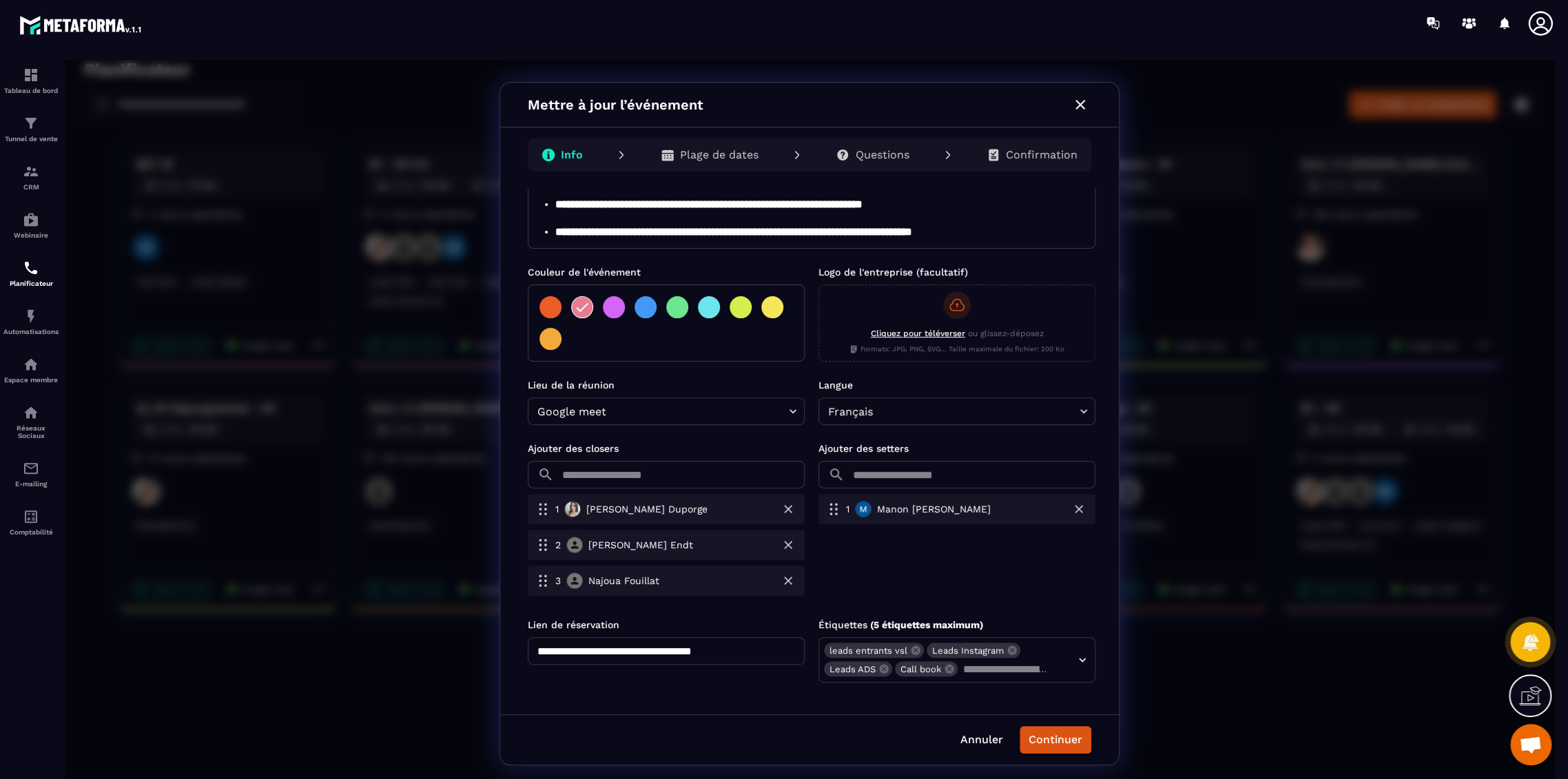
click at [1081, 106] on icon "button" at bounding box center [1080, 105] width 17 height 17
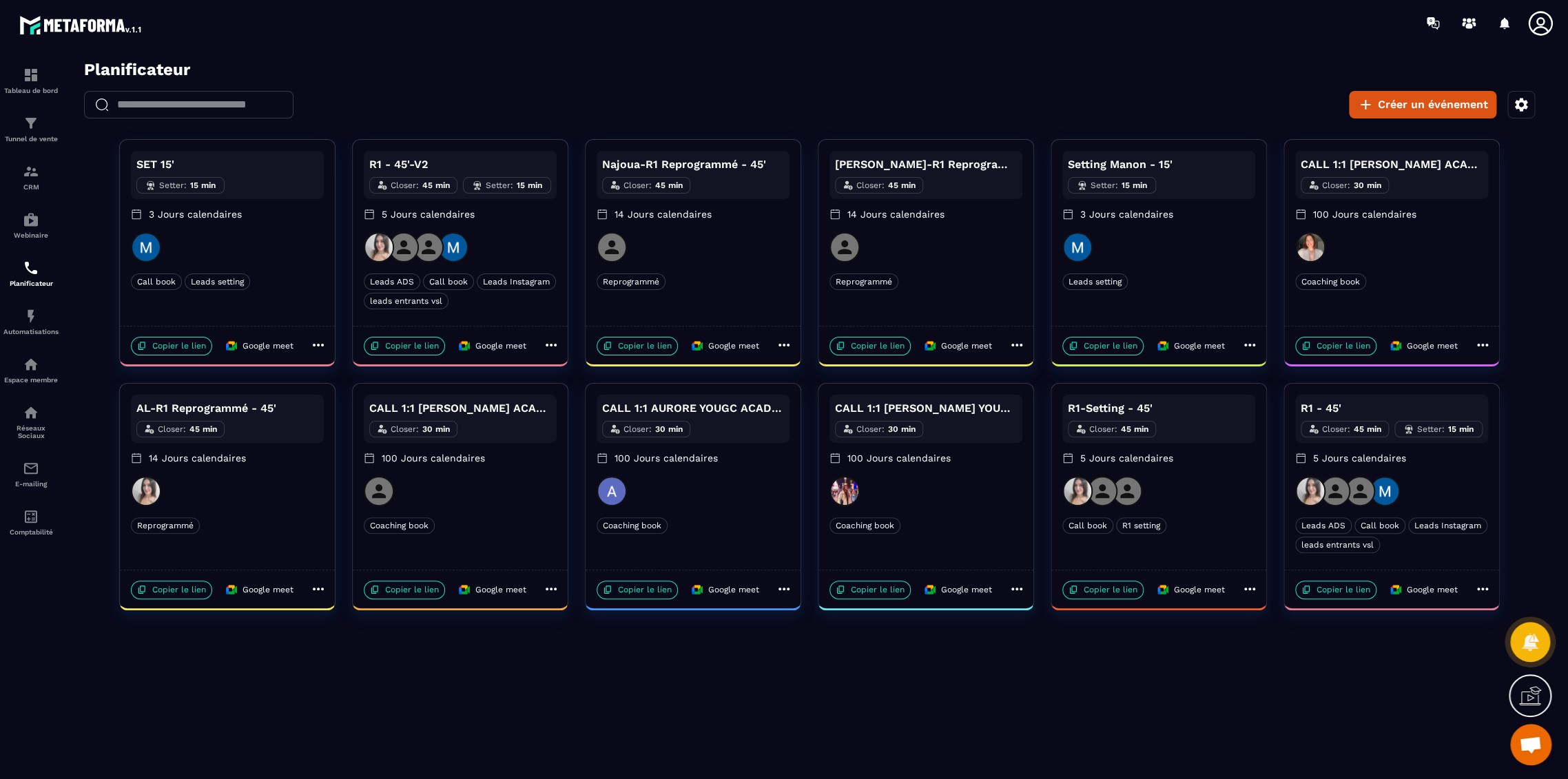
click at [303, 303] on div "SET 15' Setter : 15 min 3 Jours calendaires Call book Leads setting Call book L…" at bounding box center [227, 233] width 215 height 186
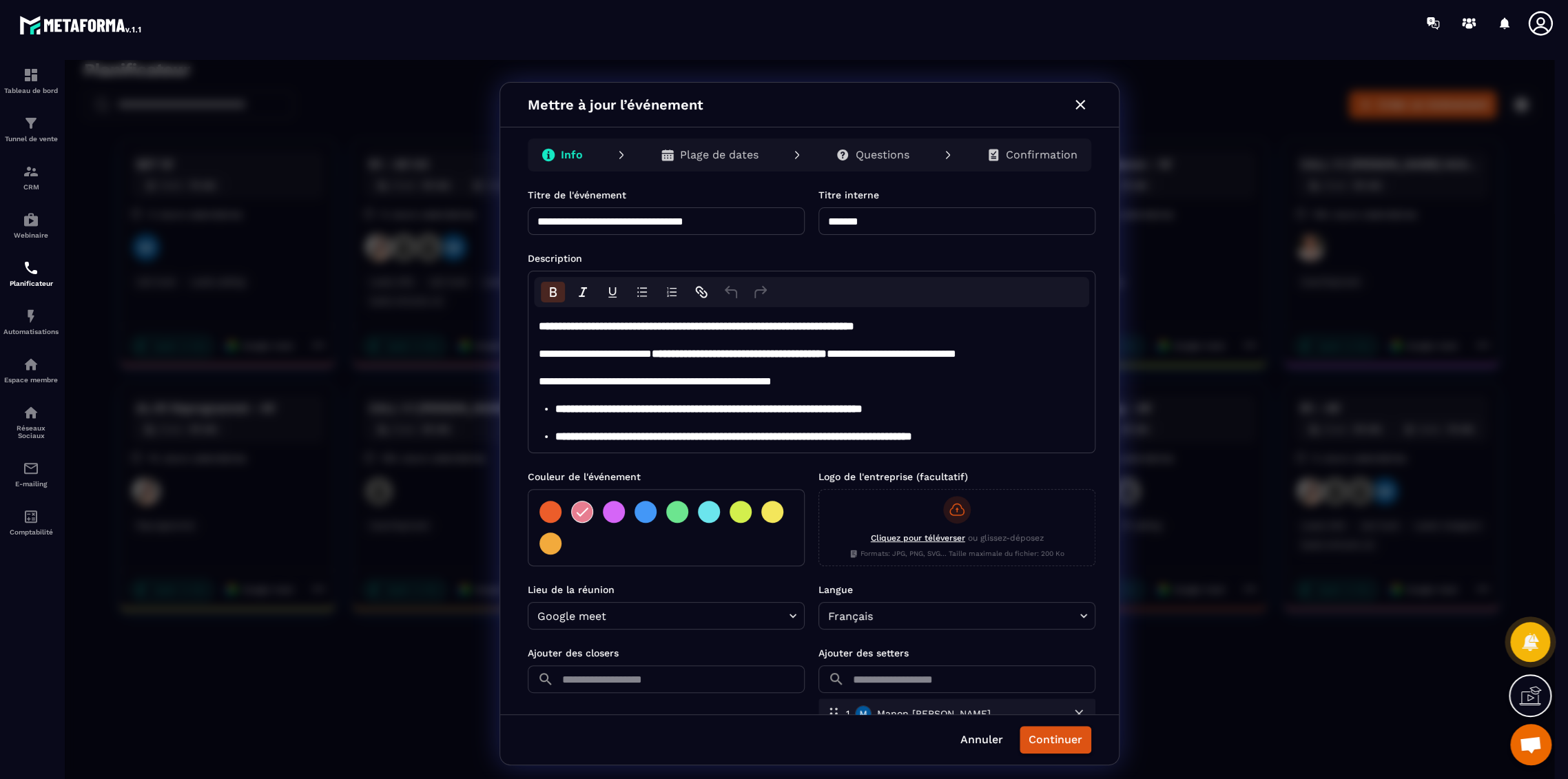
click at [1081, 105] on icon "button" at bounding box center [1080, 105] width 9 height 9
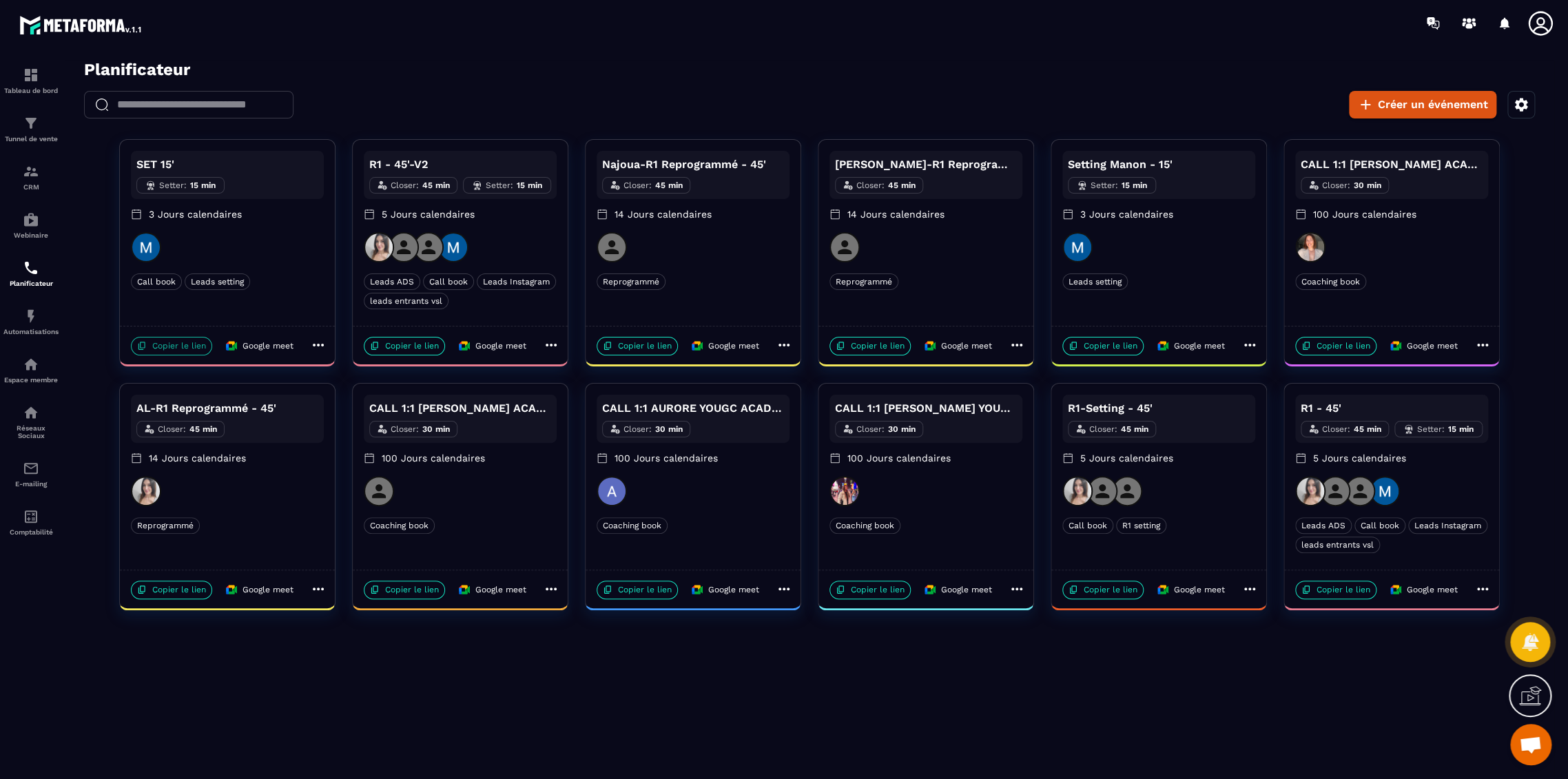
click at [174, 349] on p "Copier le lien" at bounding box center [171, 346] width 81 height 19
click at [263, 512] on div "AL-R1 Reprogrammé - 45' Closer : 45 min 14 Jours calendaires Reprogrammé Reprog…" at bounding box center [227, 477] width 215 height 186
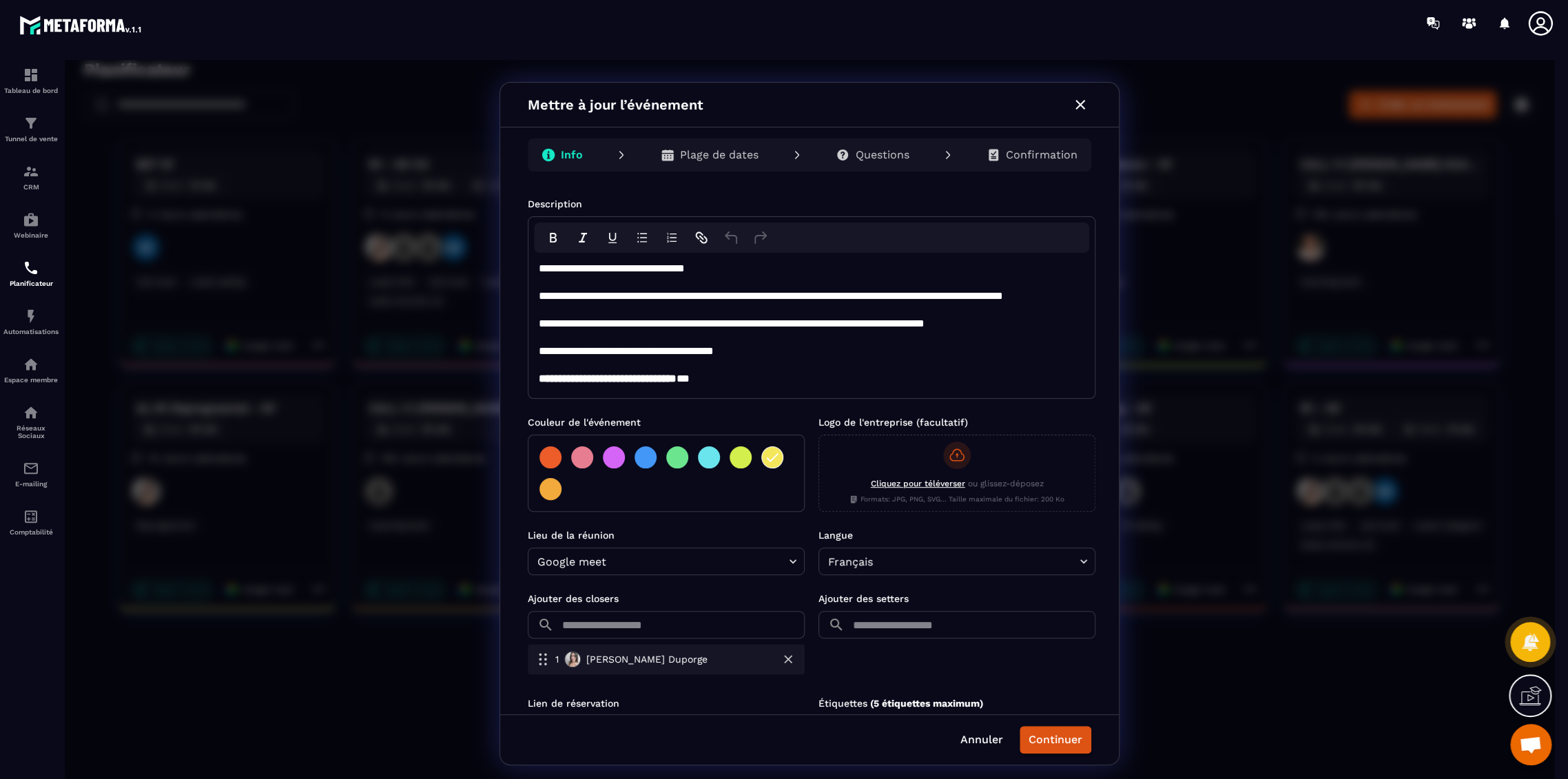
scroll to position [116, 0]
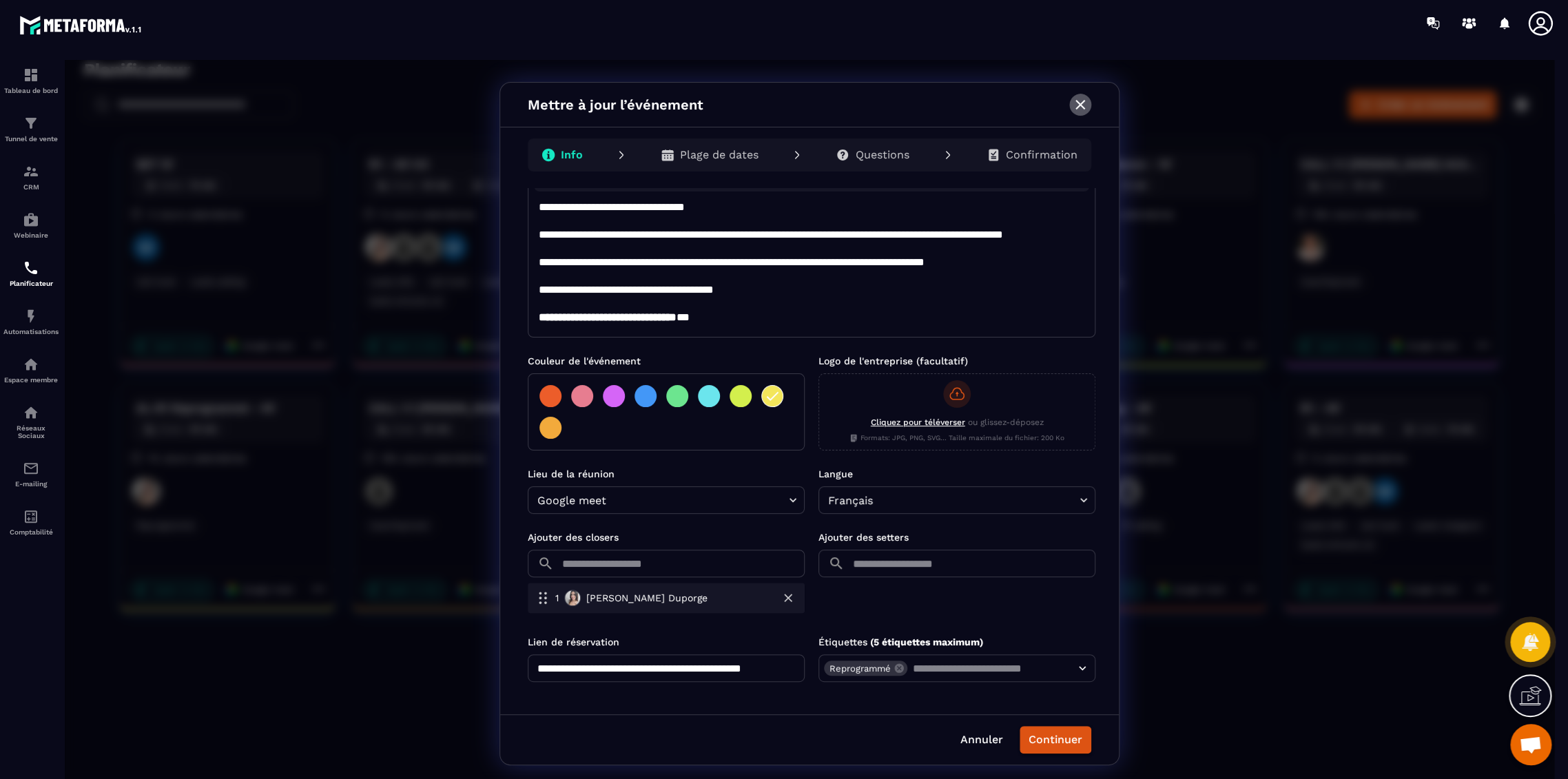
click at [1085, 102] on icon "button" at bounding box center [1080, 105] width 17 height 17
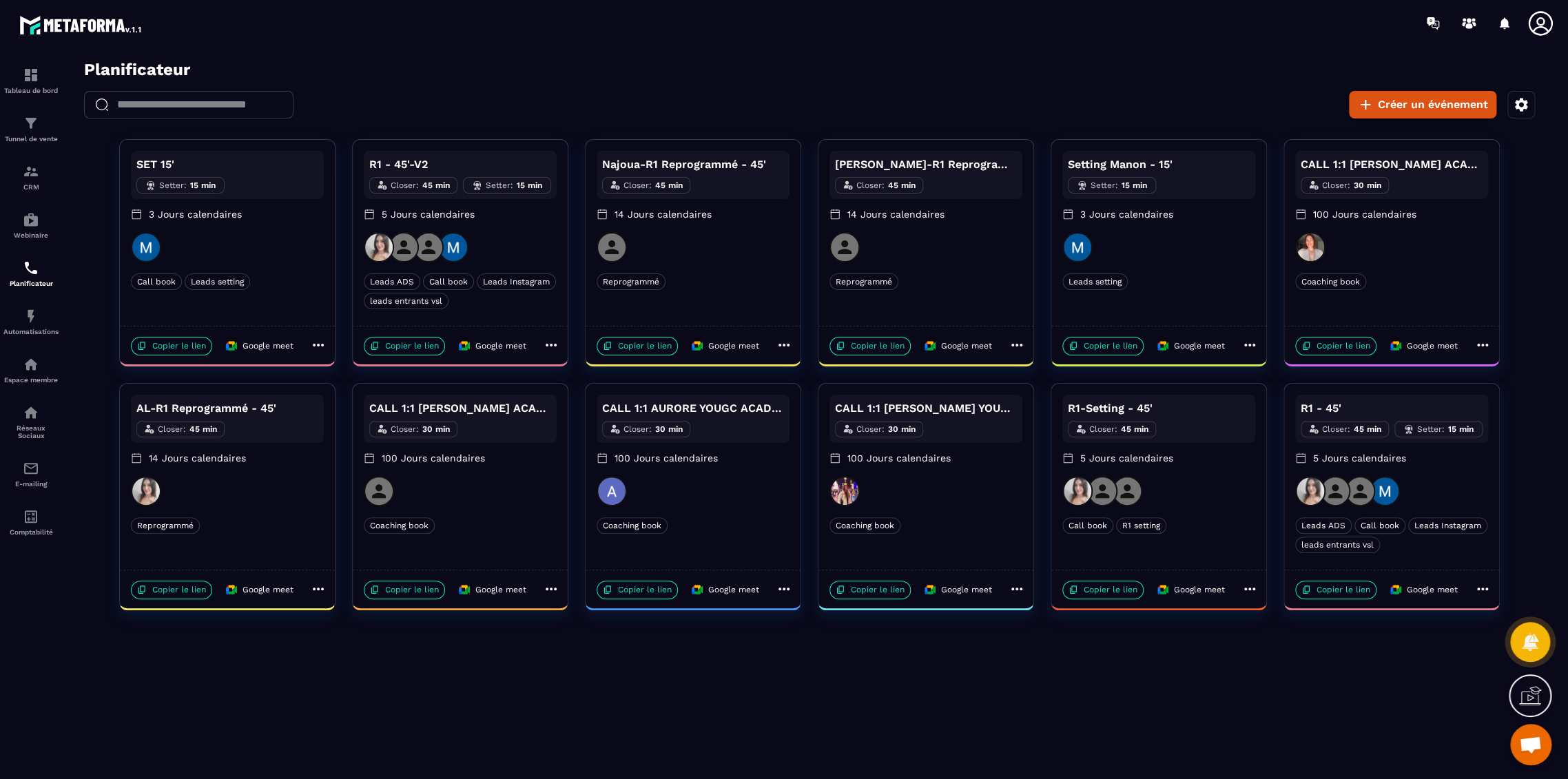
click at [1155, 274] on div "Leads setting" at bounding box center [1159, 282] width 193 height 17
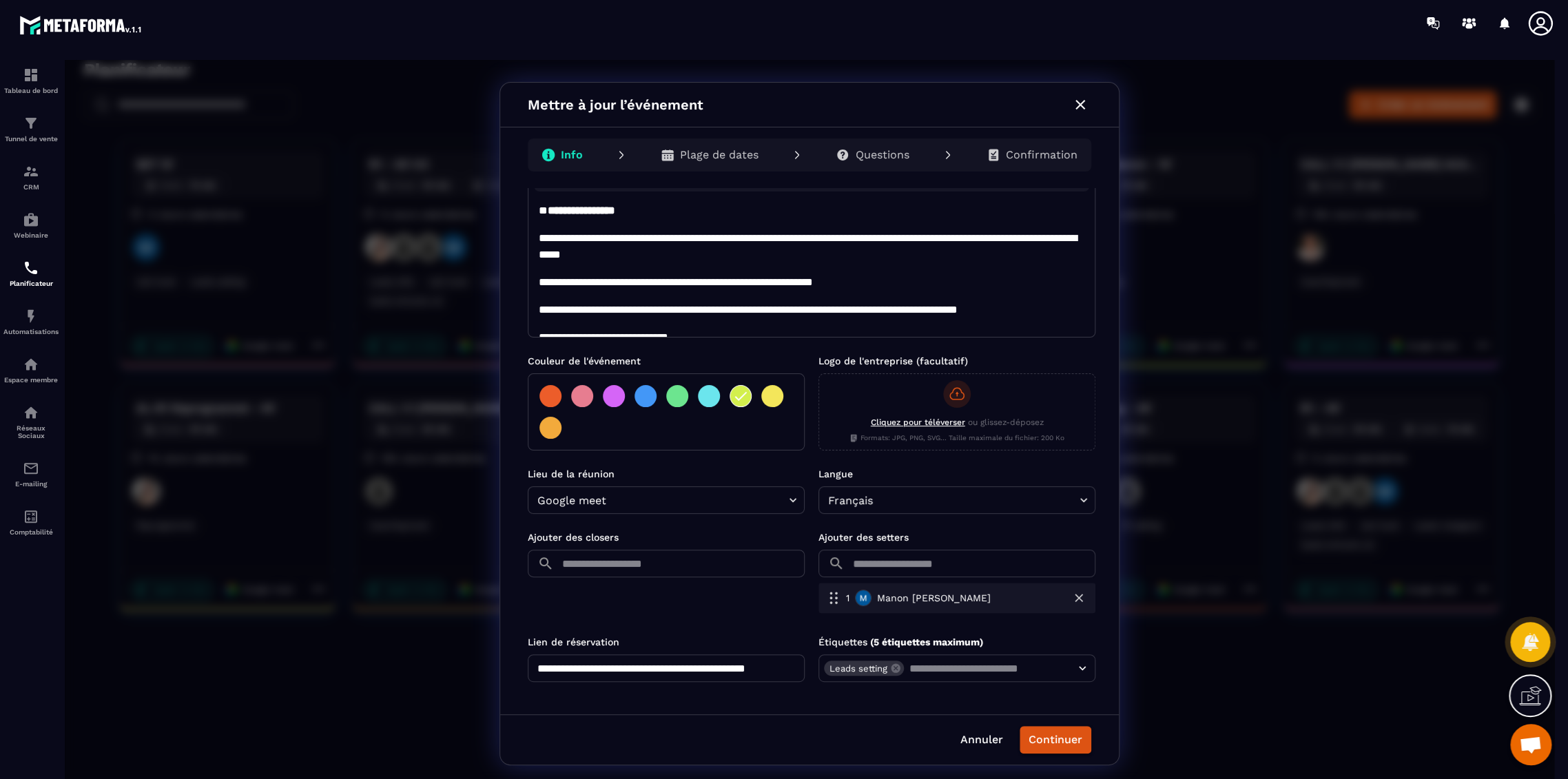
click at [741, 669] on input "**********" at bounding box center [667, 668] width 277 height 28
click at [1084, 105] on icon "button" at bounding box center [1080, 105] width 17 height 17
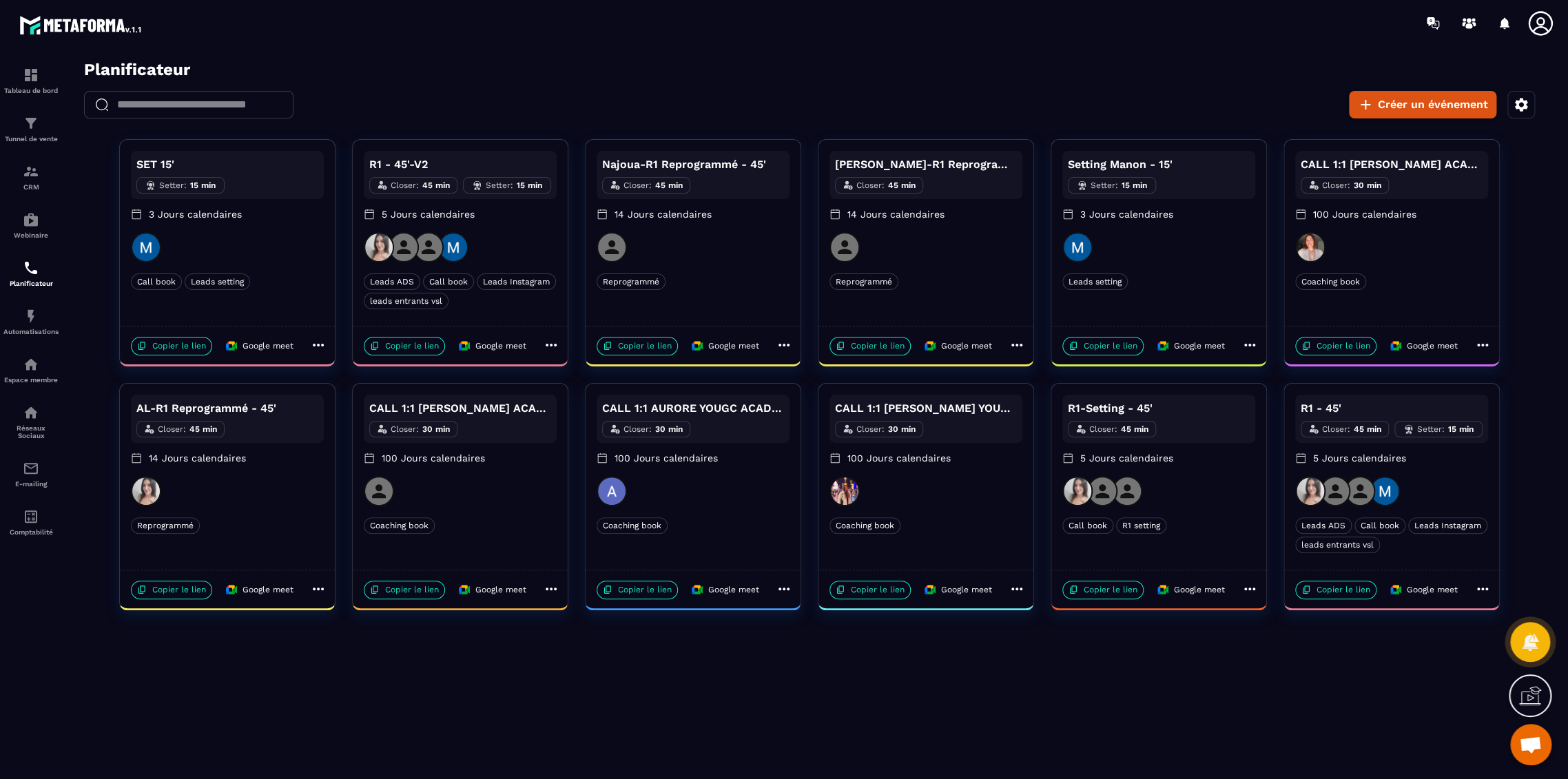
click at [713, 493] on div at bounding box center [693, 491] width 193 height 31
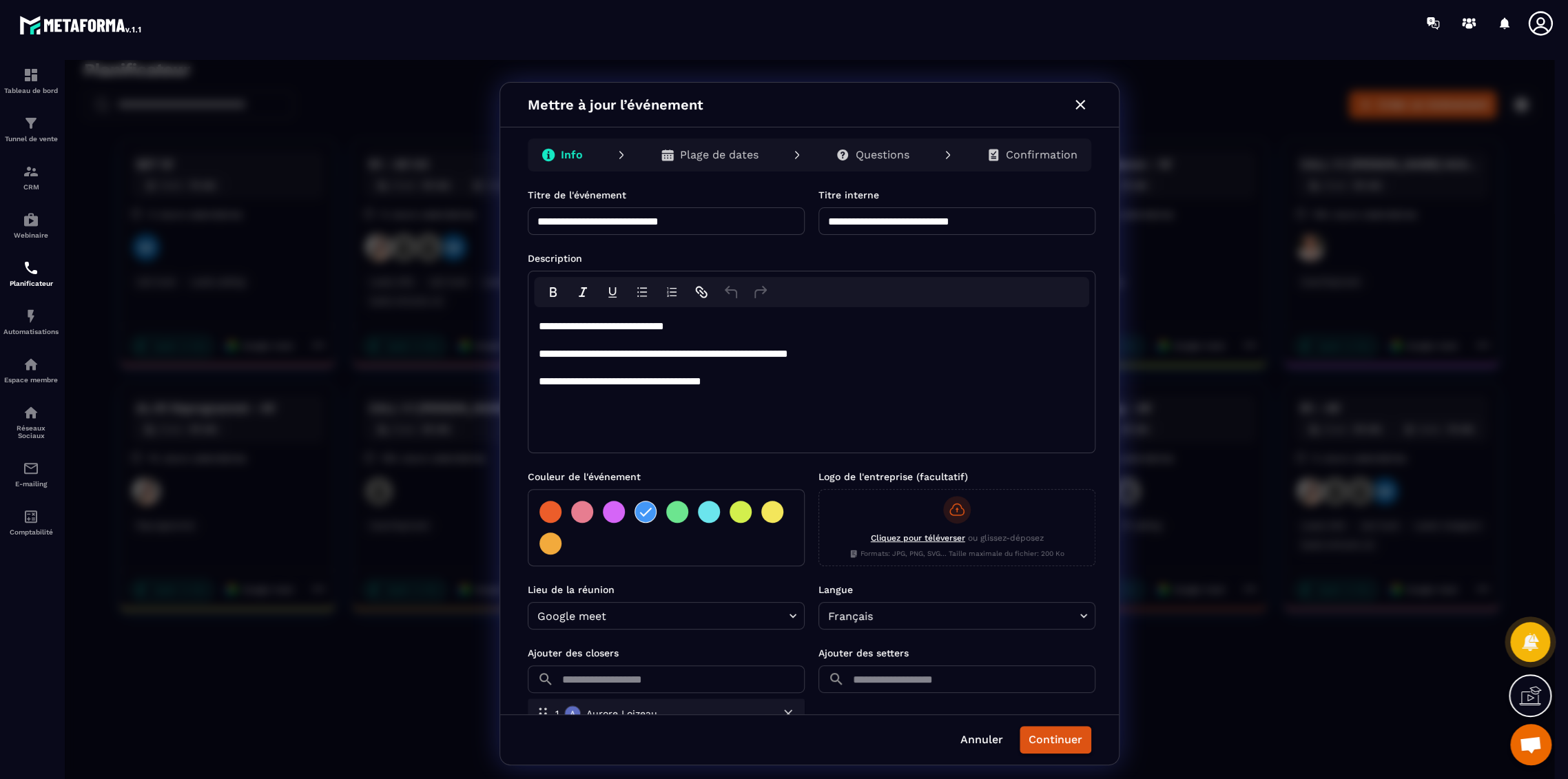
click at [1082, 98] on icon "button" at bounding box center [1080, 105] width 17 height 17
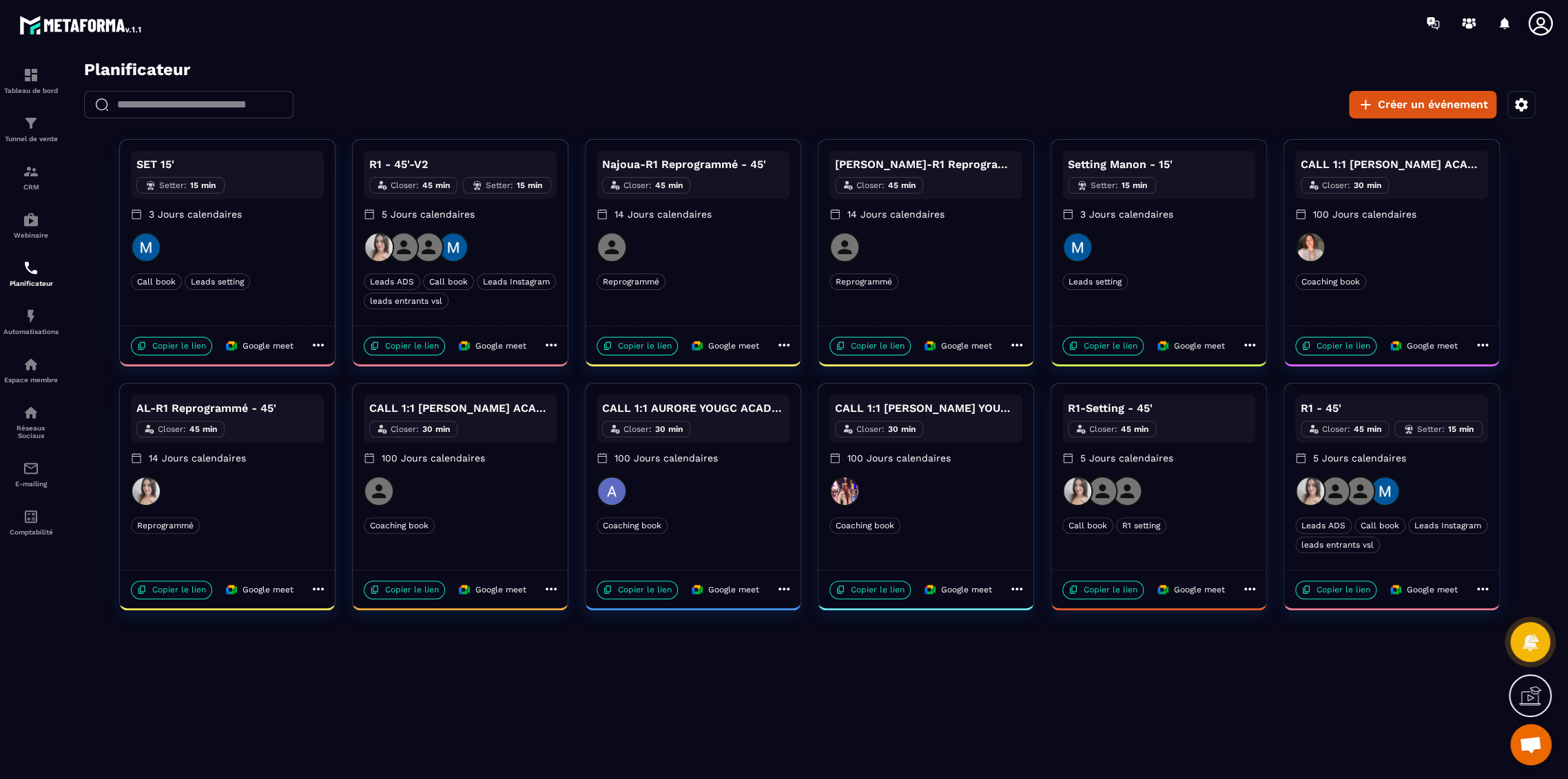
click at [1422, 484] on div at bounding box center [1392, 491] width 193 height 31
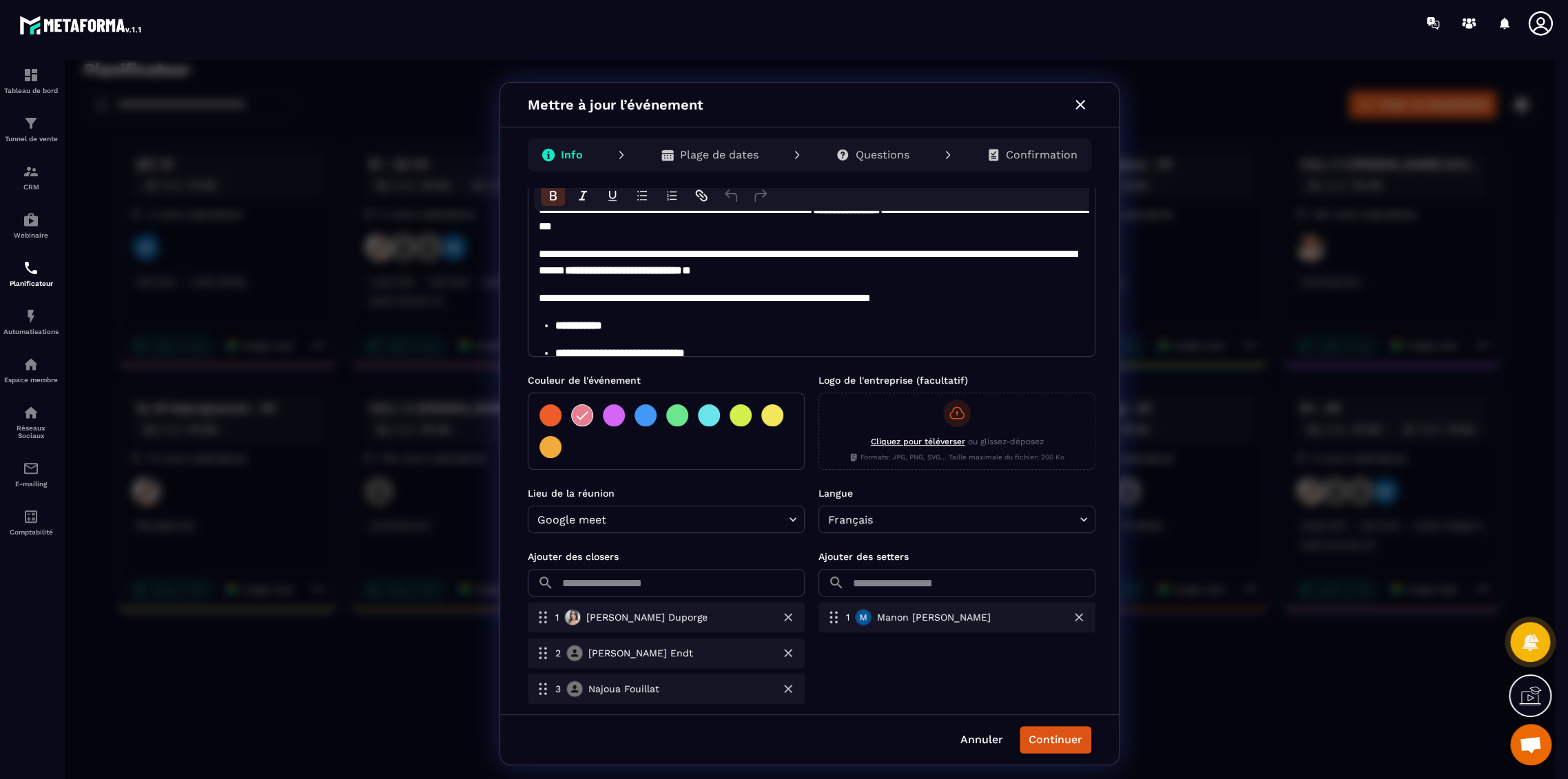
scroll to position [205, 0]
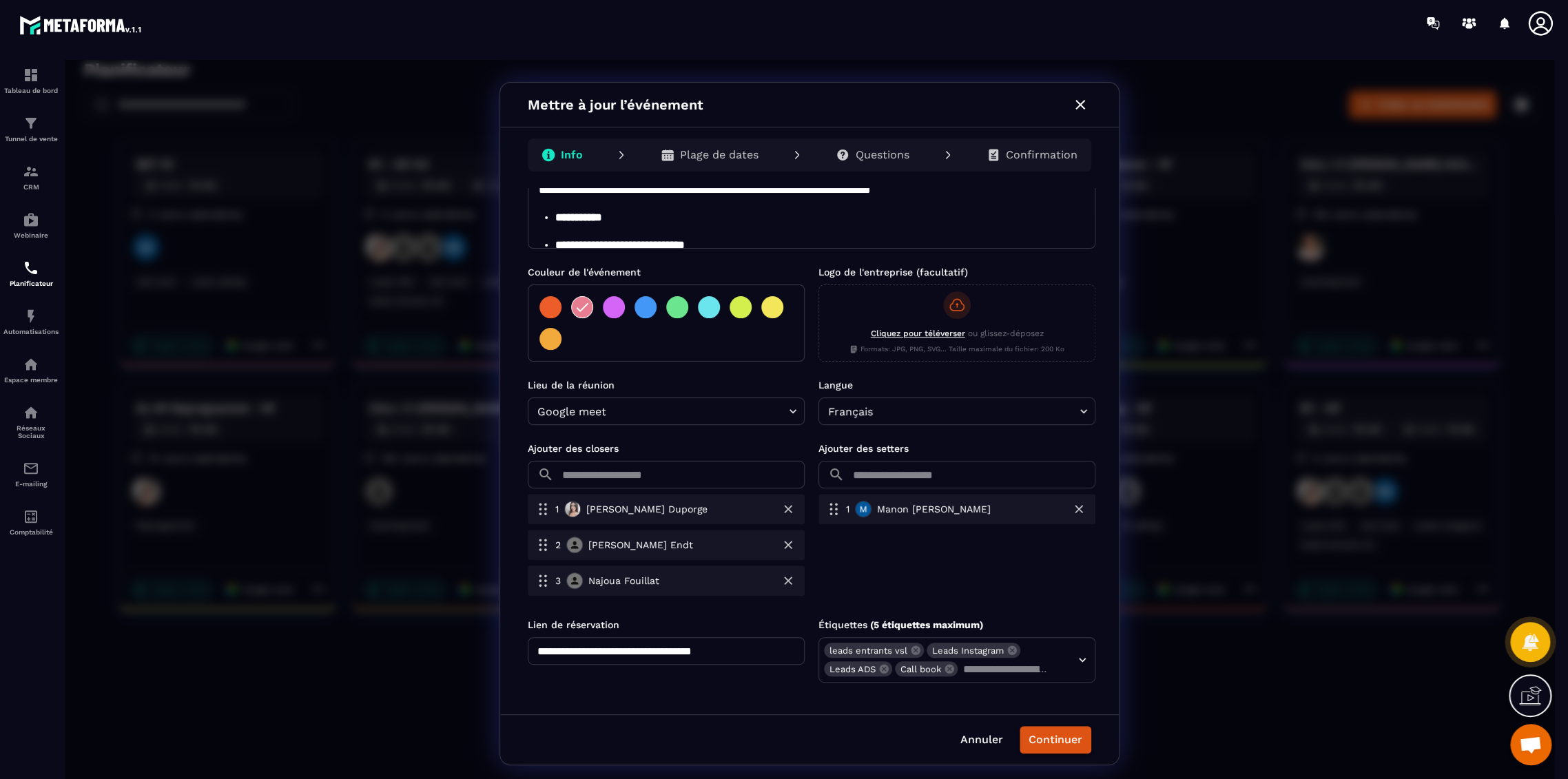
click at [1082, 101] on icon "button" at bounding box center [1080, 105] width 17 height 17
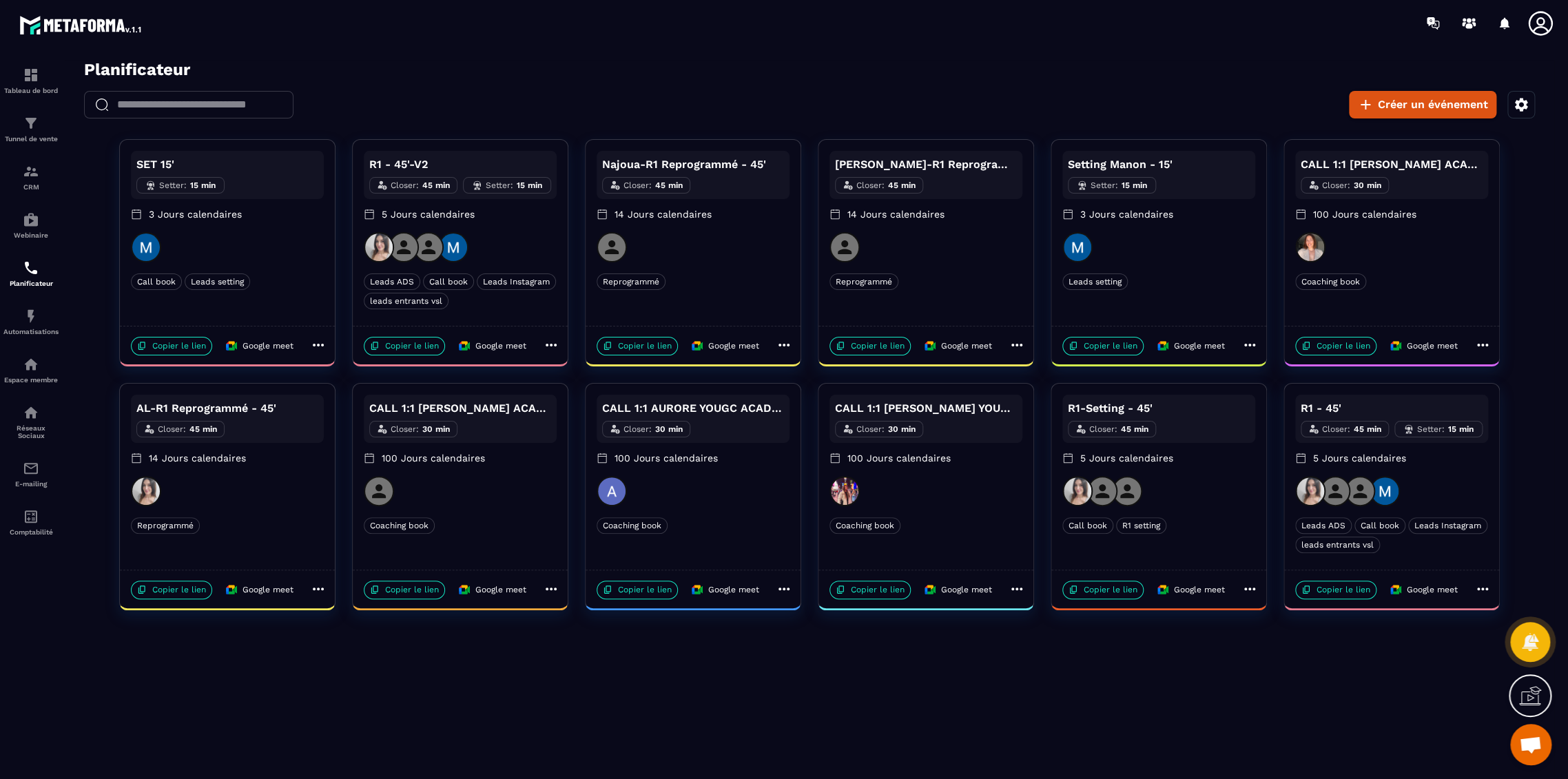
click at [506, 529] on div "Coaching book" at bounding box center [460, 525] width 193 height 17
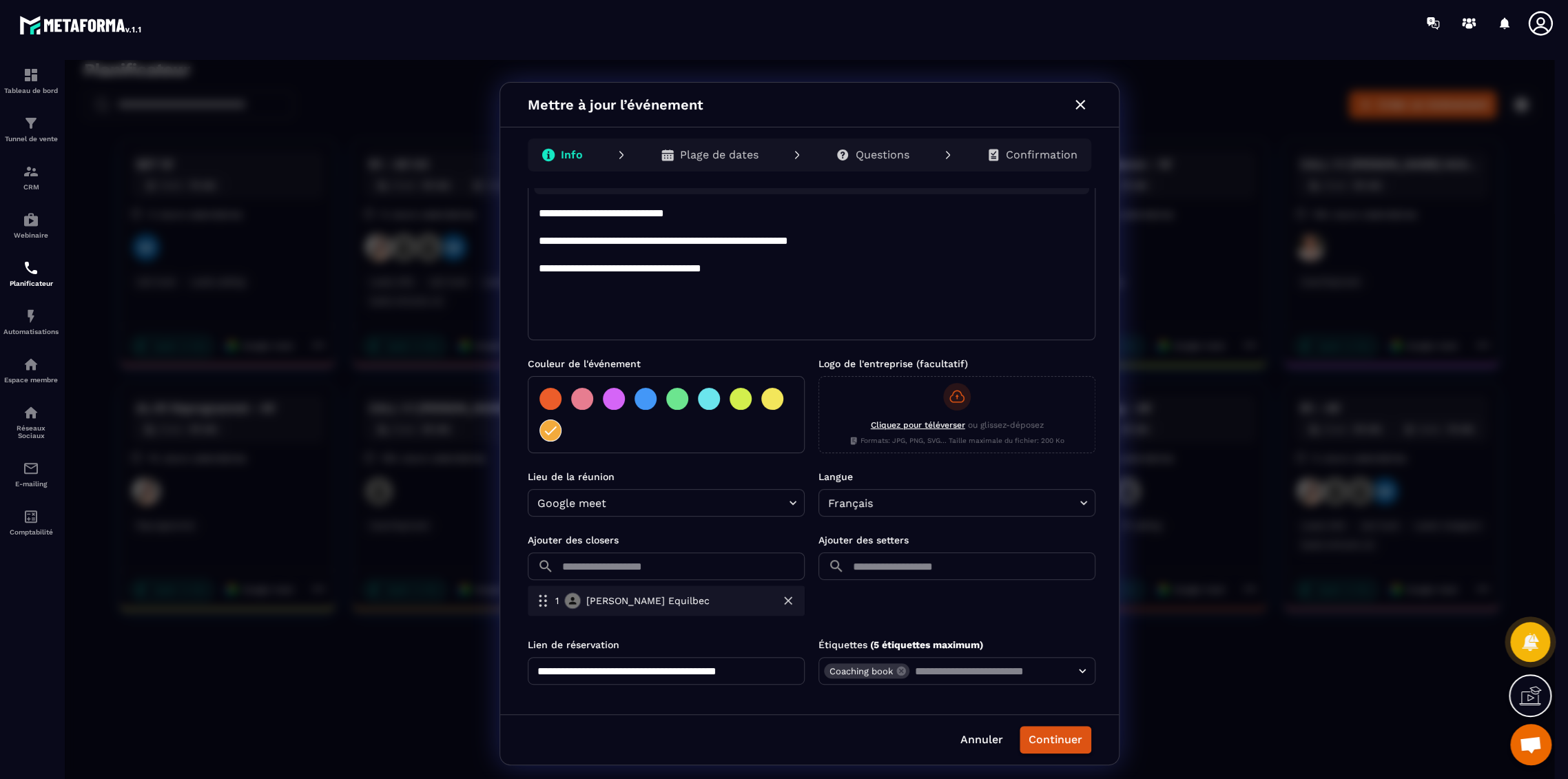
scroll to position [116, 0]
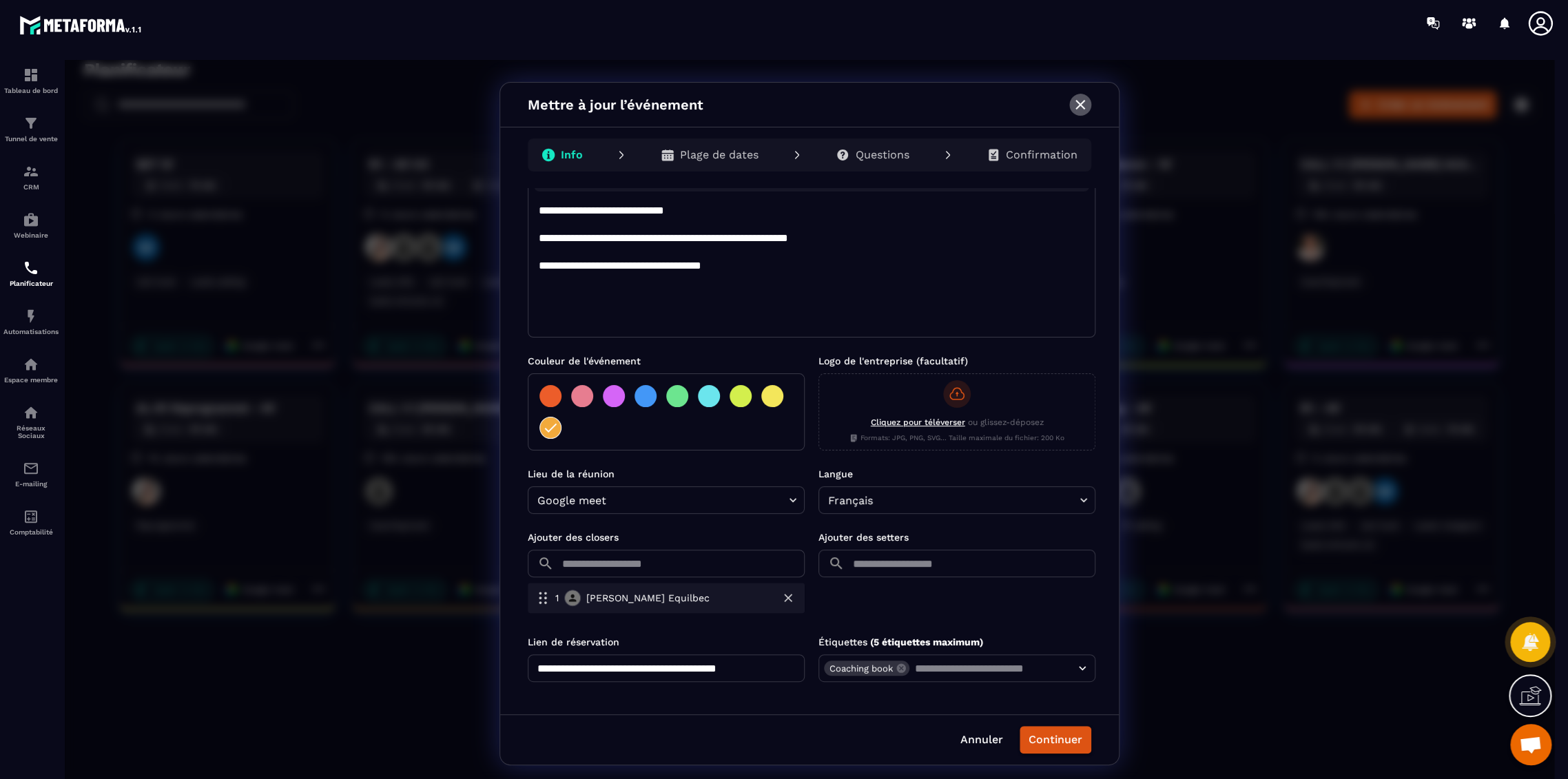
click at [1079, 100] on icon "button" at bounding box center [1080, 105] width 17 height 17
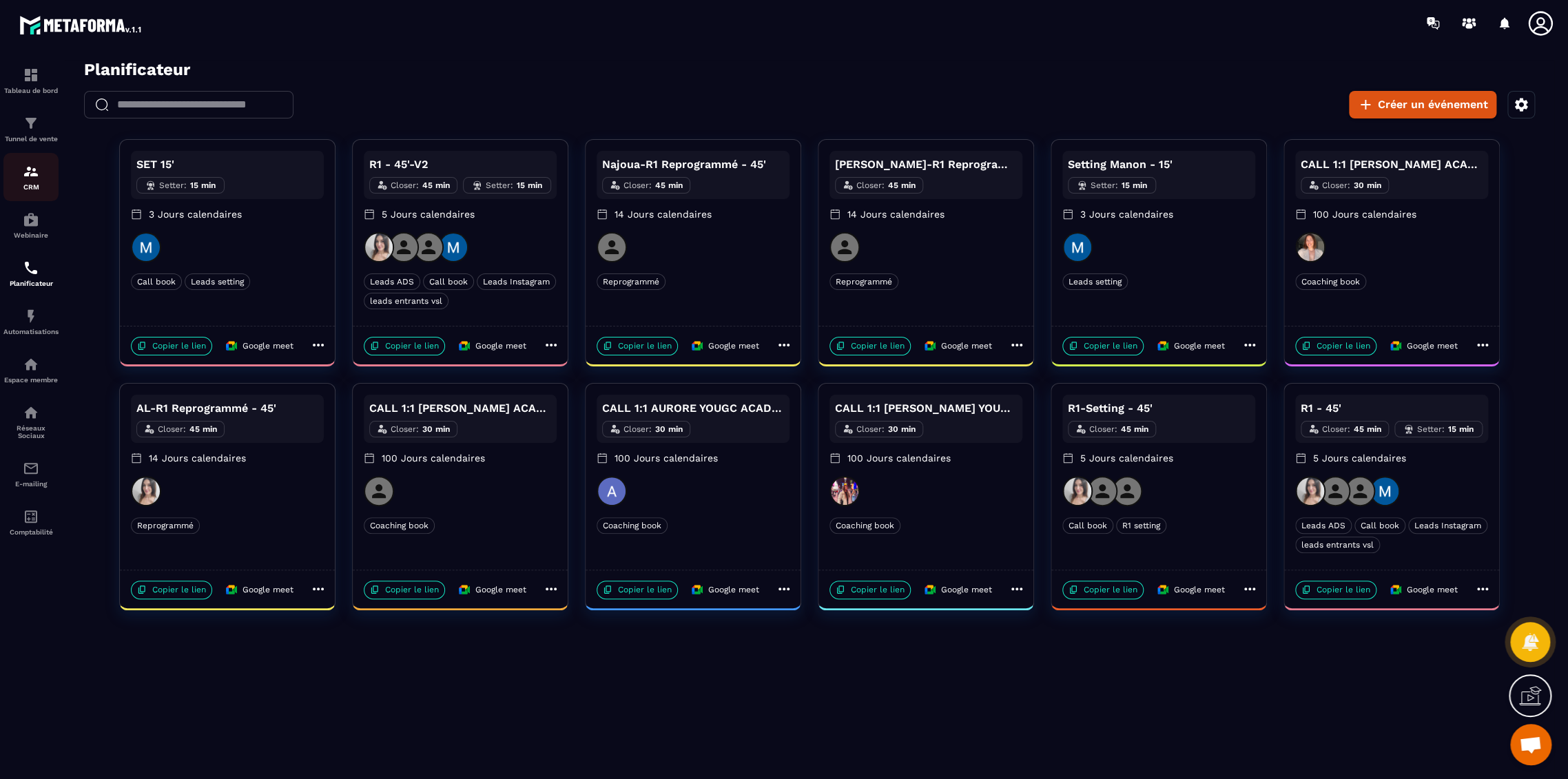
click at [33, 177] on img at bounding box center [31, 171] width 17 height 17
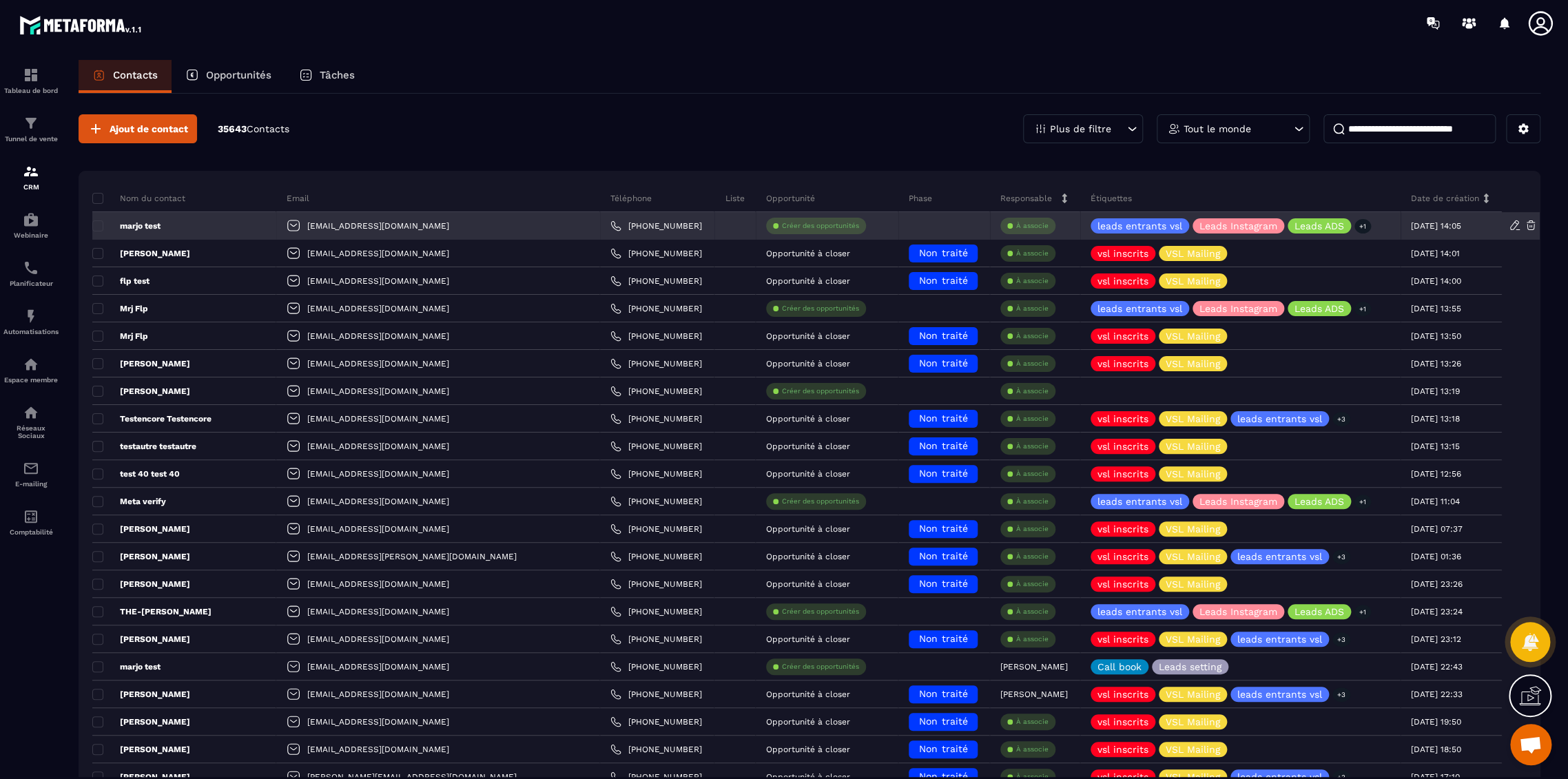
click at [163, 224] on div "marjo test" at bounding box center [184, 226] width 184 height 28
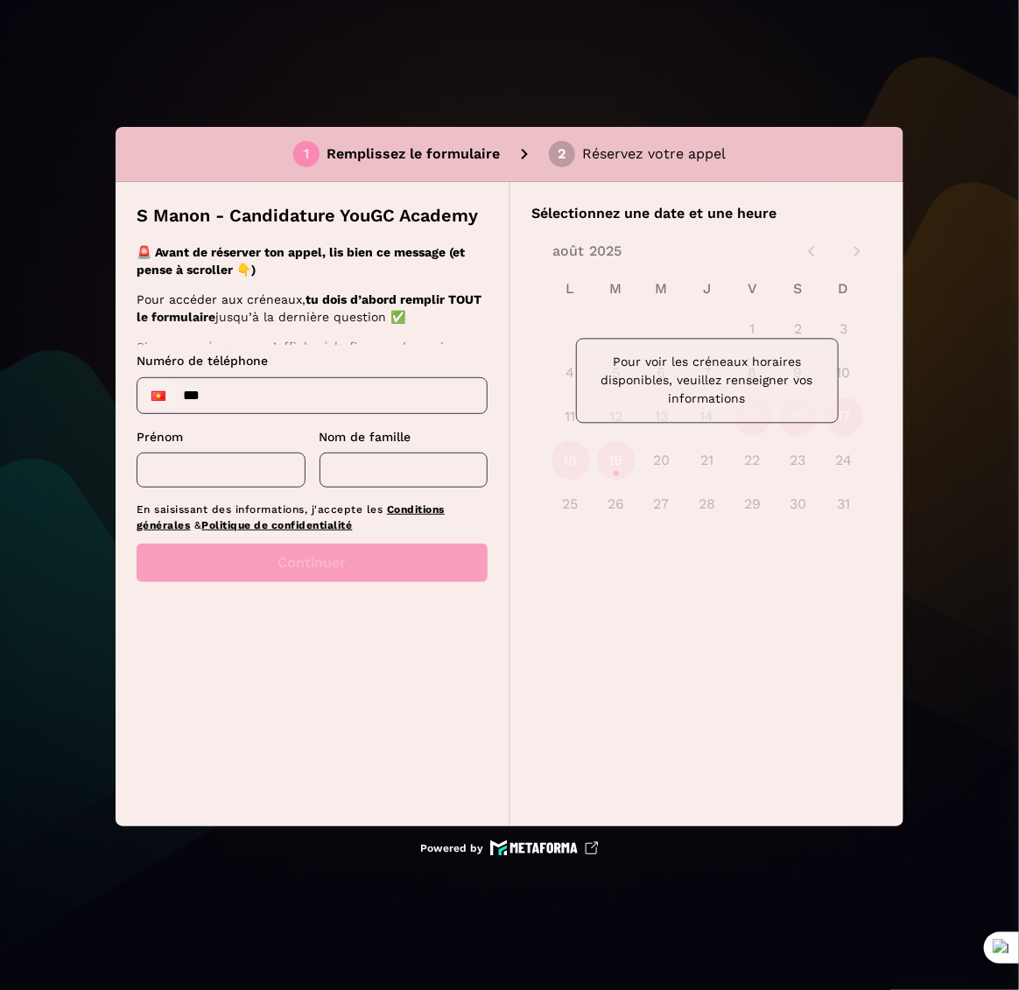
click at [253, 407] on input "***" at bounding box center [311, 395] width 349 height 35
type input "**********"
type input "****"
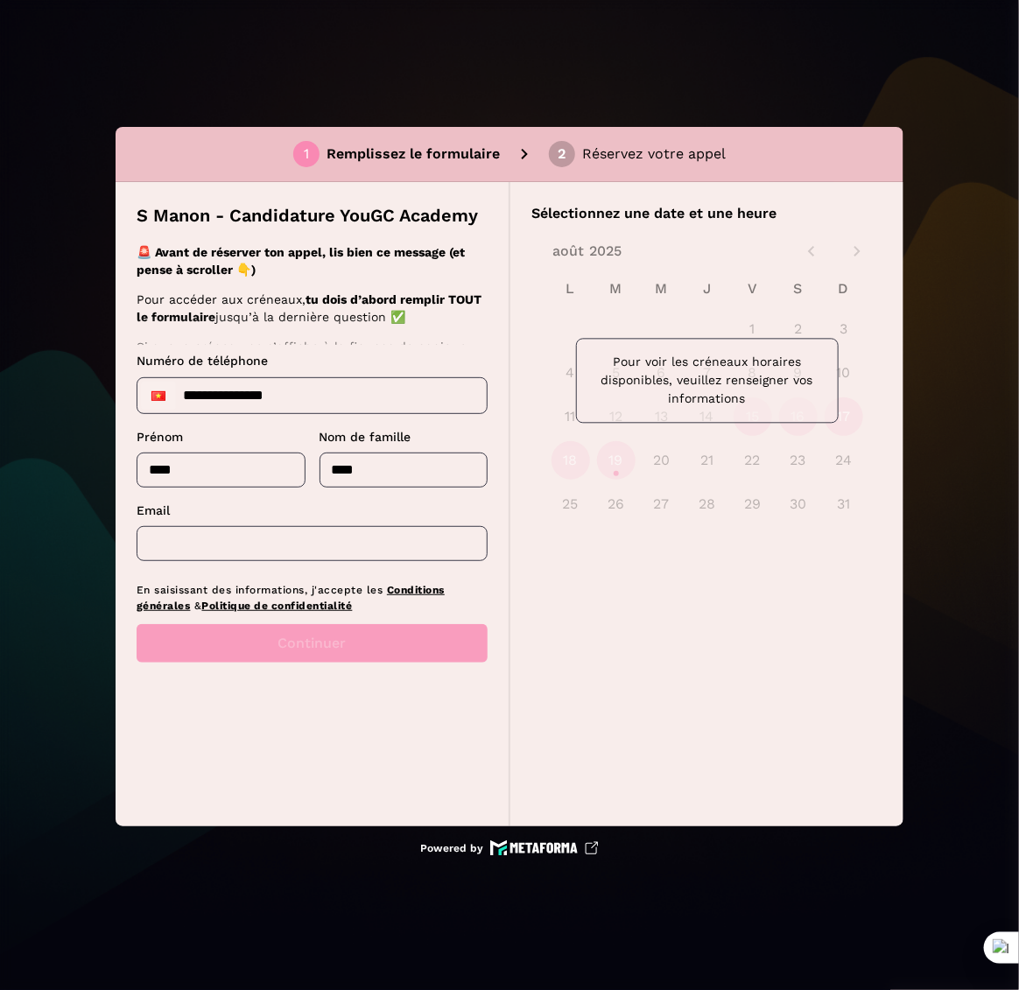
type input "****"
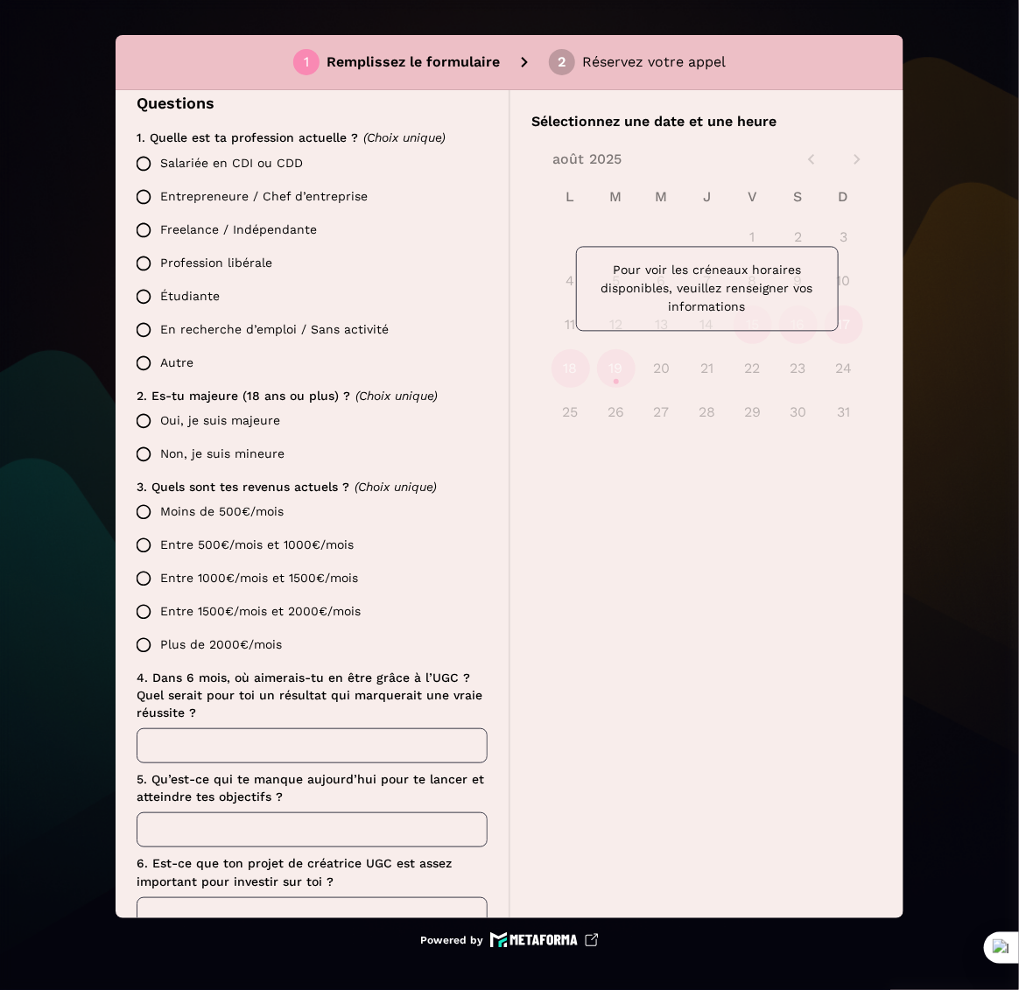
scroll to position [399, 0]
type input "**********"
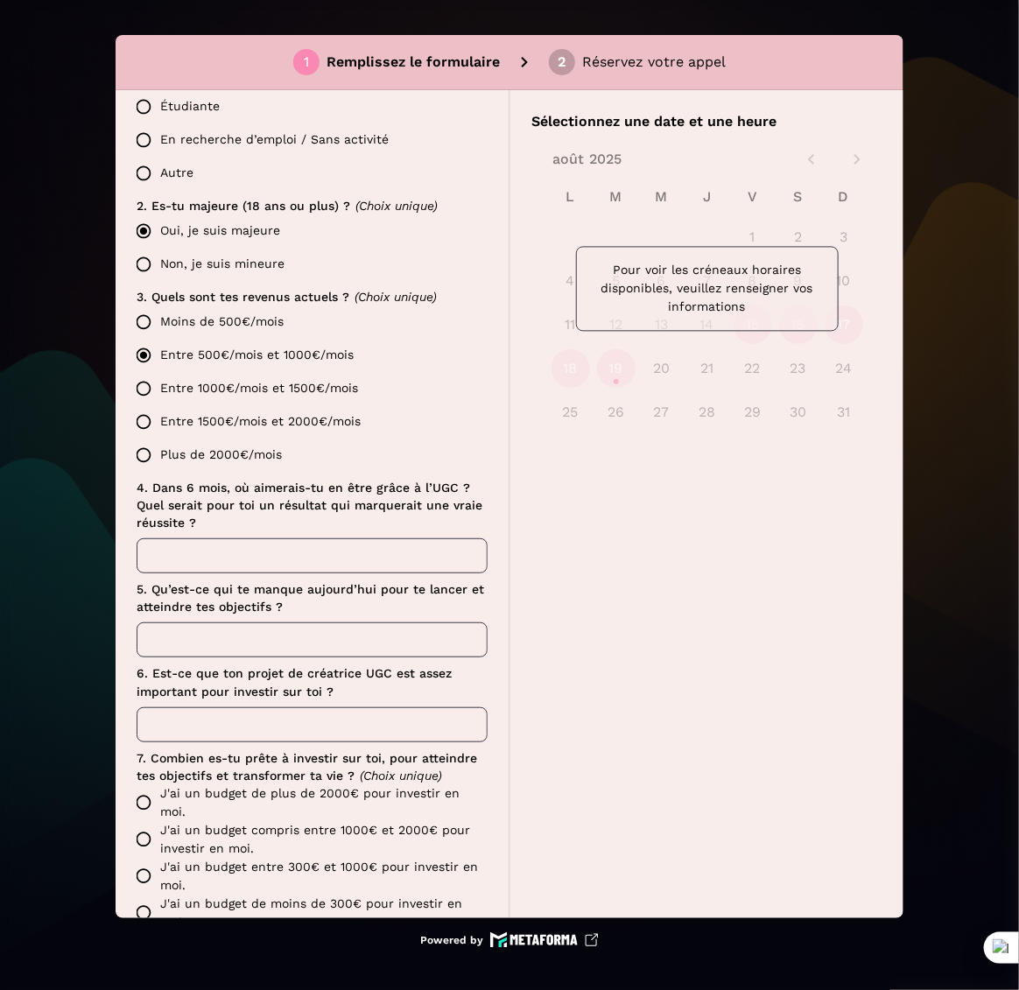
scroll to position [594, 0]
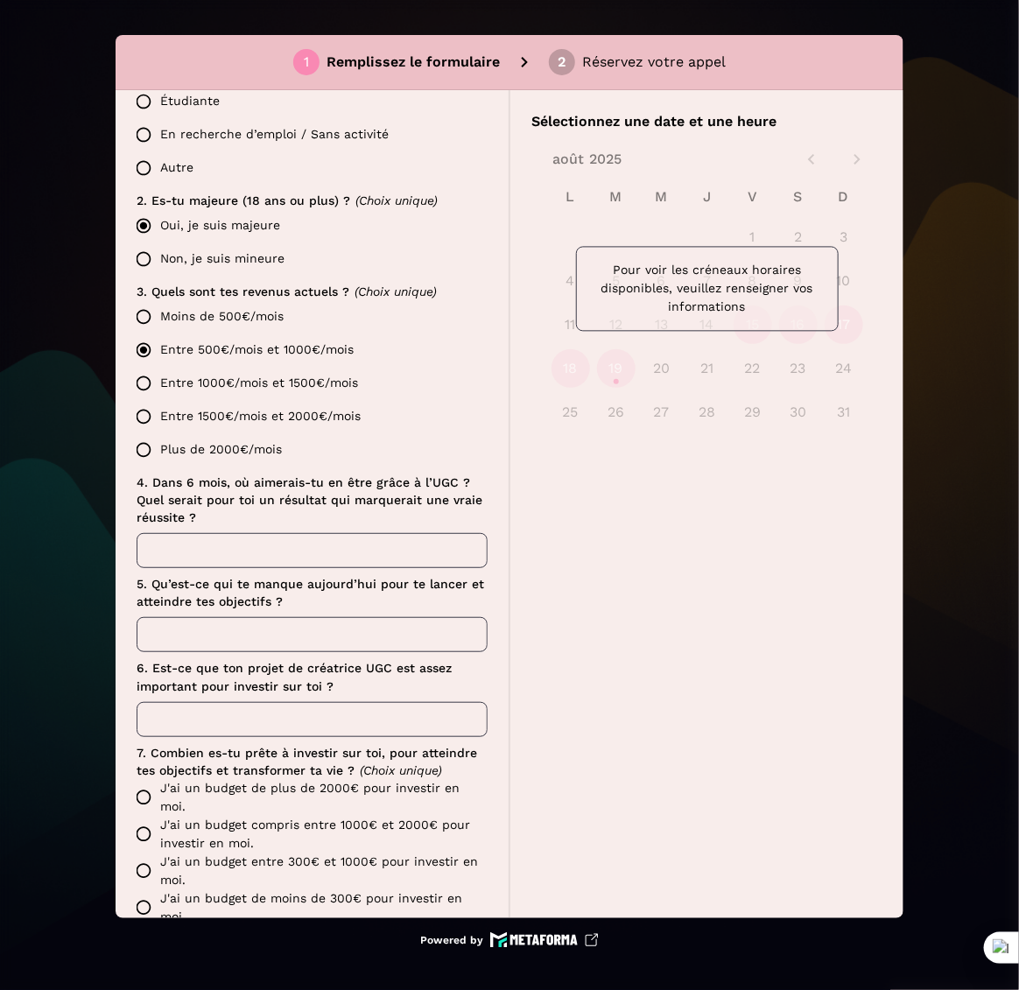
click at [175, 528] on div "4. Dans 6 mois, où aimerais-tu en être grâce à l’UGC ? Quel serait pour toi un …" at bounding box center [312, 521] width 351 height 95
click at [172, 545] on input "text" at bounding box center [312, 550] width 351 height 35
type input "*"
click at [175, 633] on input "text" at bounding box center [312, 634] width 351 height 35
type input "*"
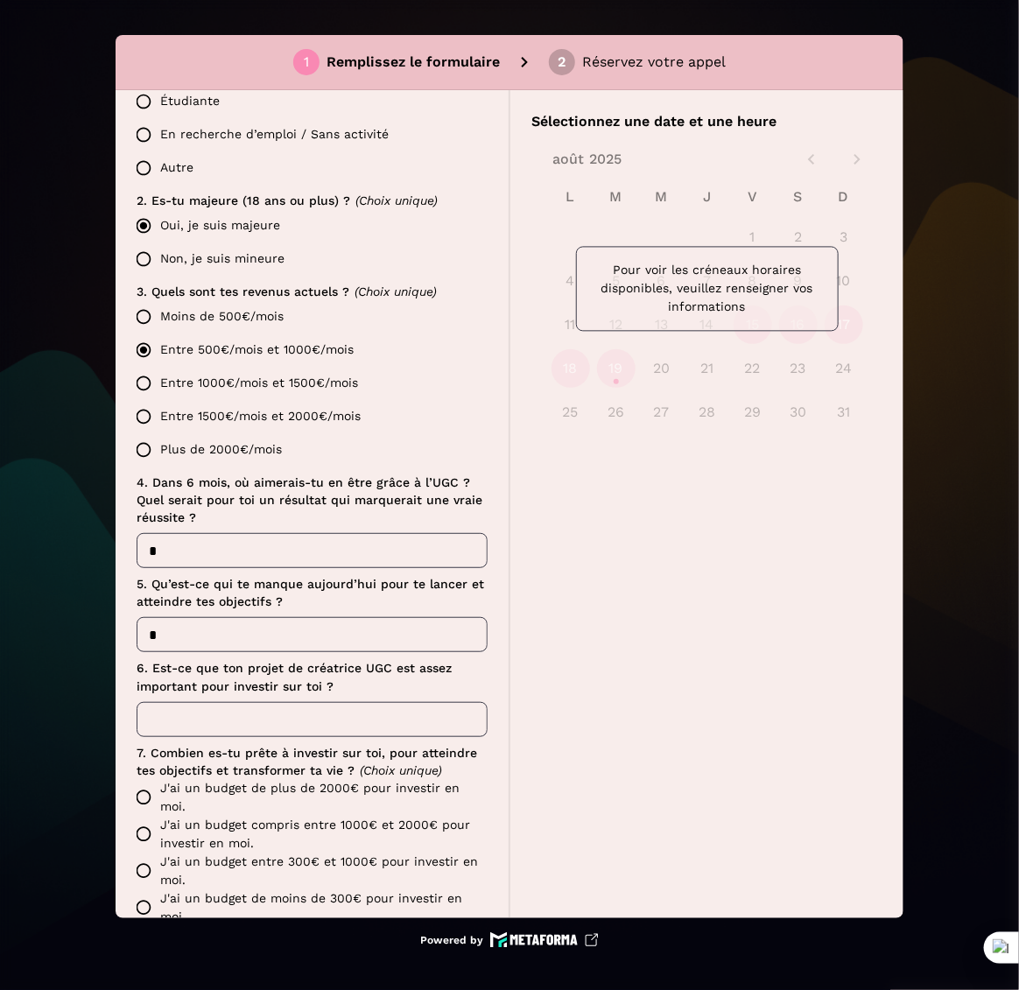
click at [172, 710] on input "text" at bounding box center [312, 719] width 351 height 35
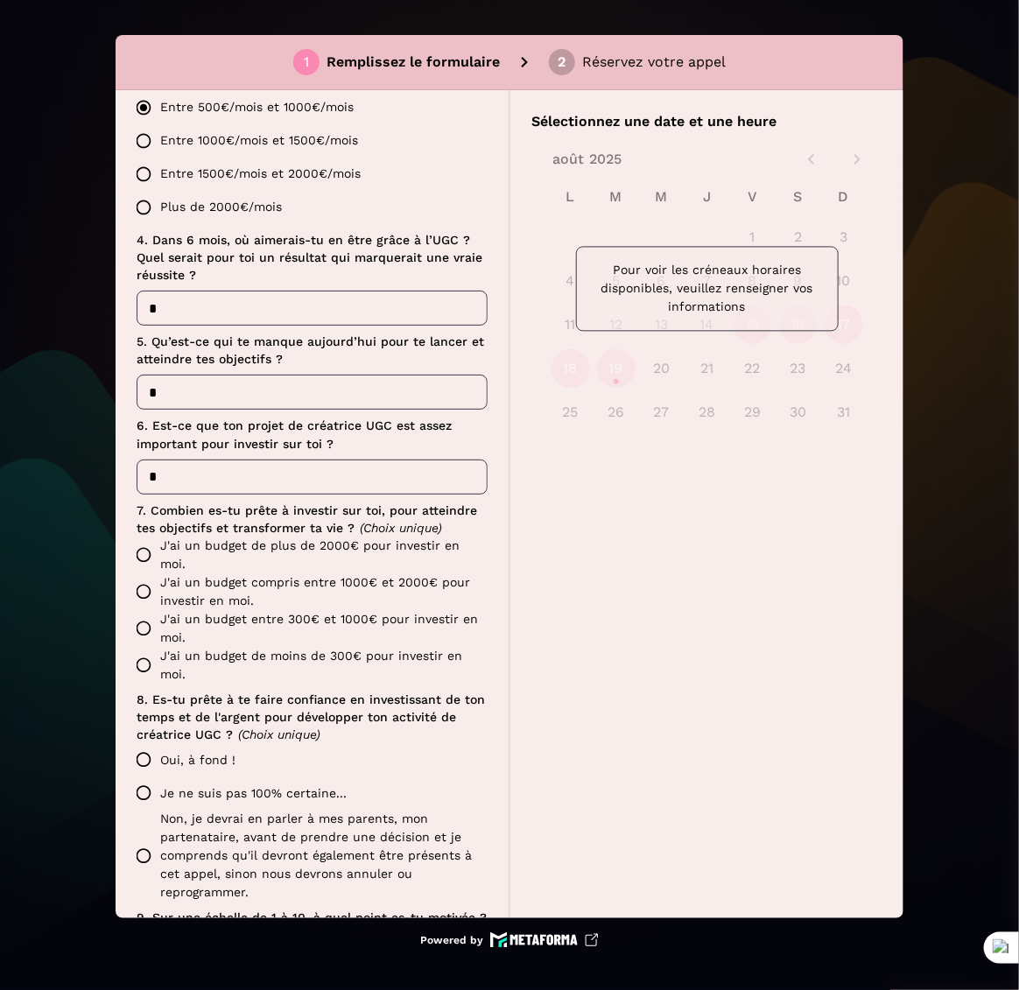
scroll to position [885, 0]
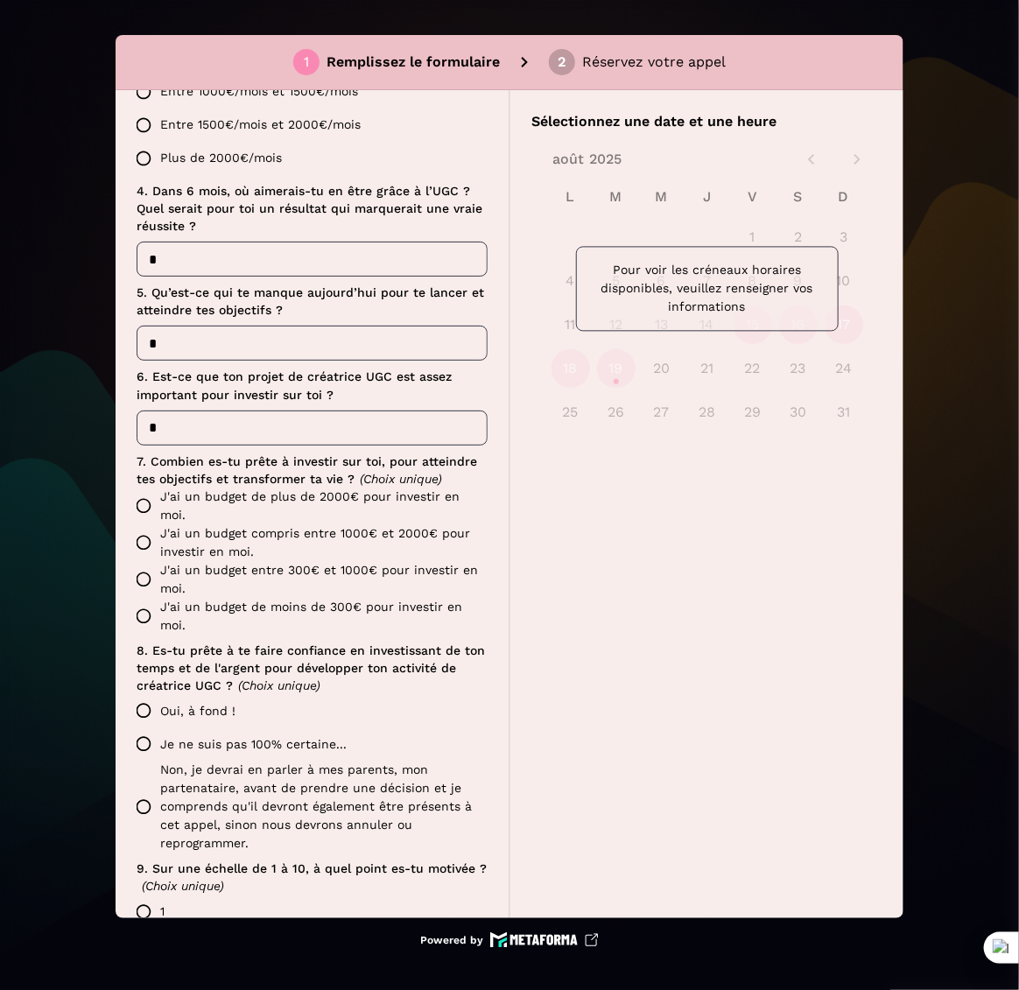
type input "*"
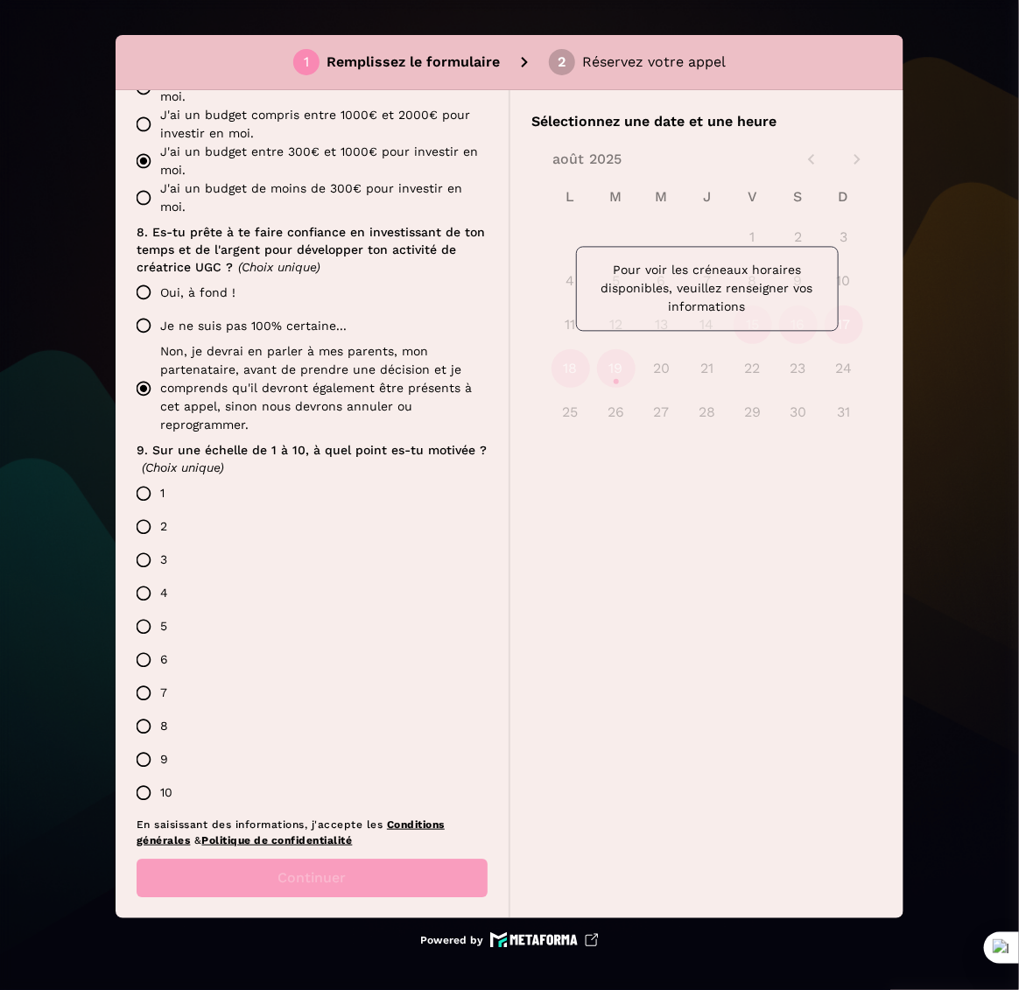
scroll to position [1313, 0]
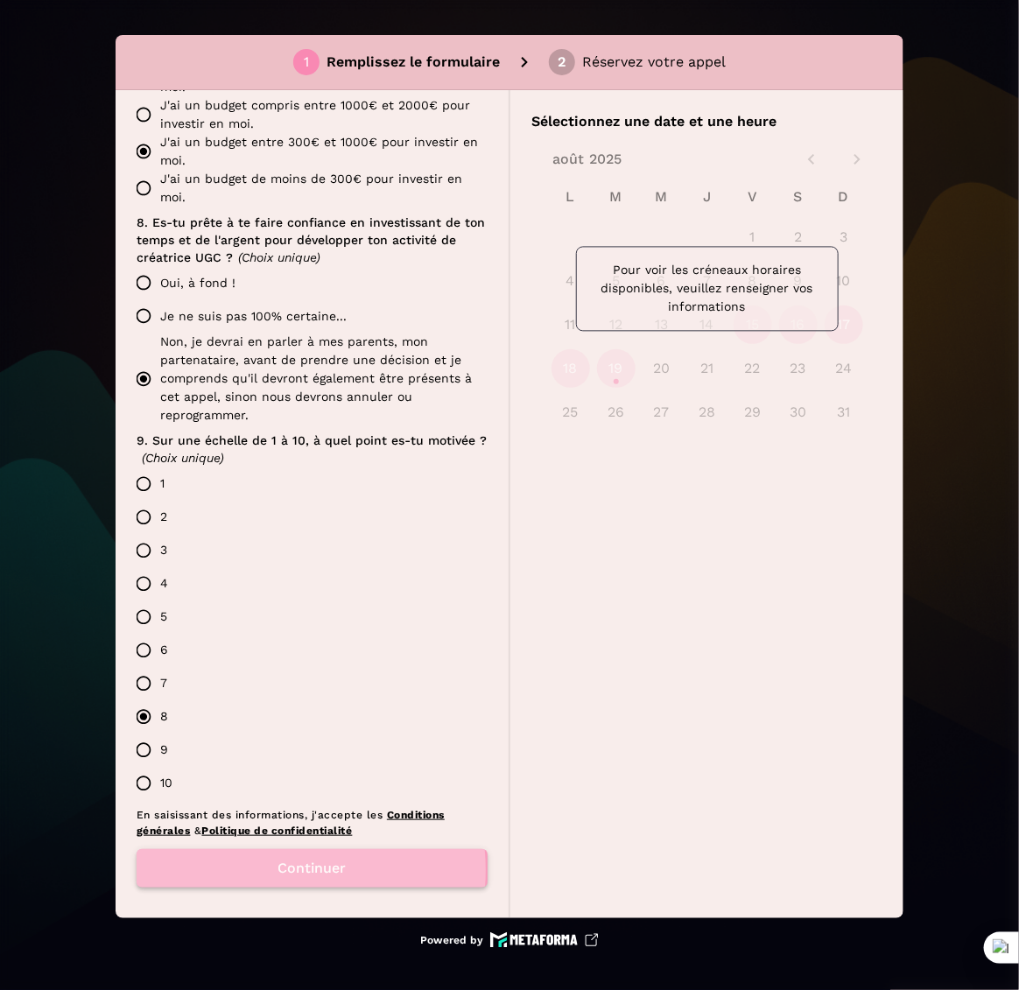
click at [260, 867] on button "Continuer" at bounding box center [312, 868] width 351 height 39
